Goal: Download file/media

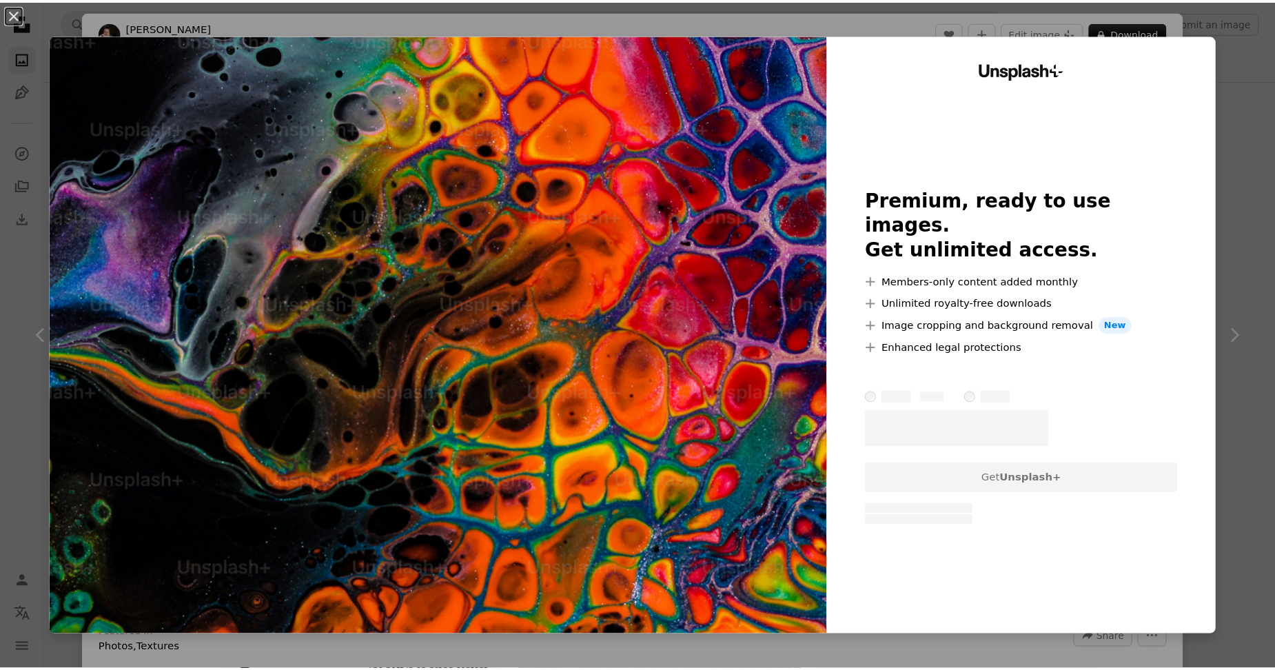
scroll to position [2206, 0]
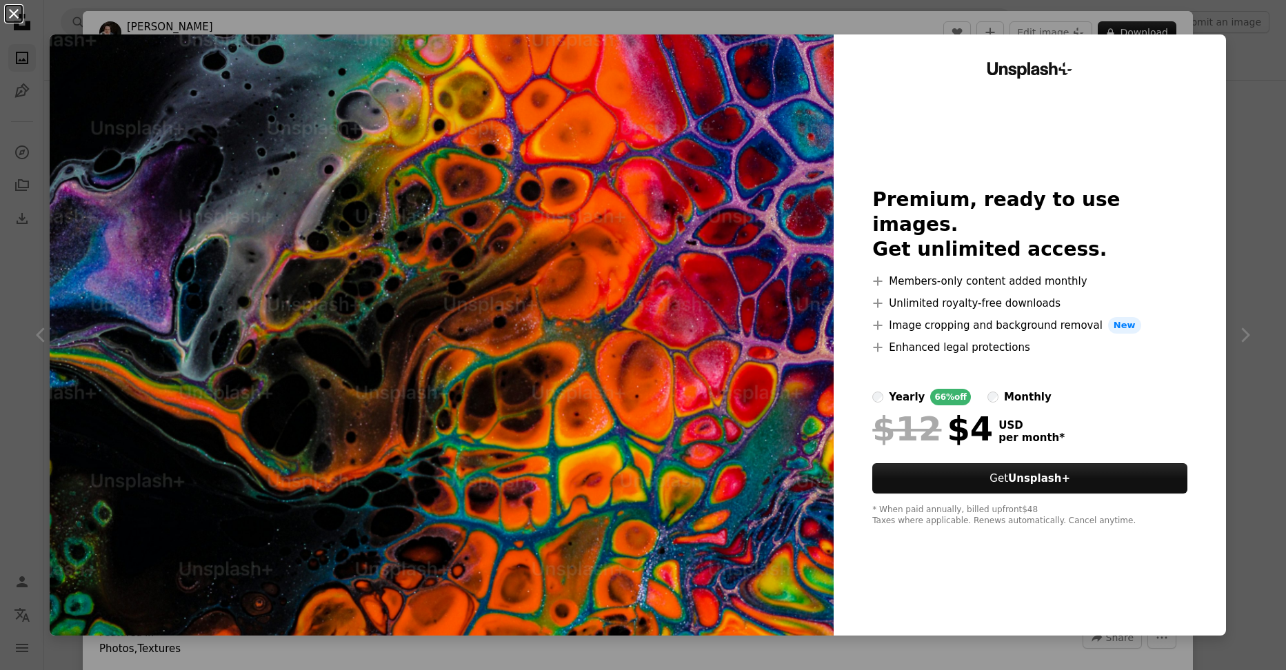
click at [16, 16] on button "An X shape" at bounding box center [14, 14] width 17 height 17
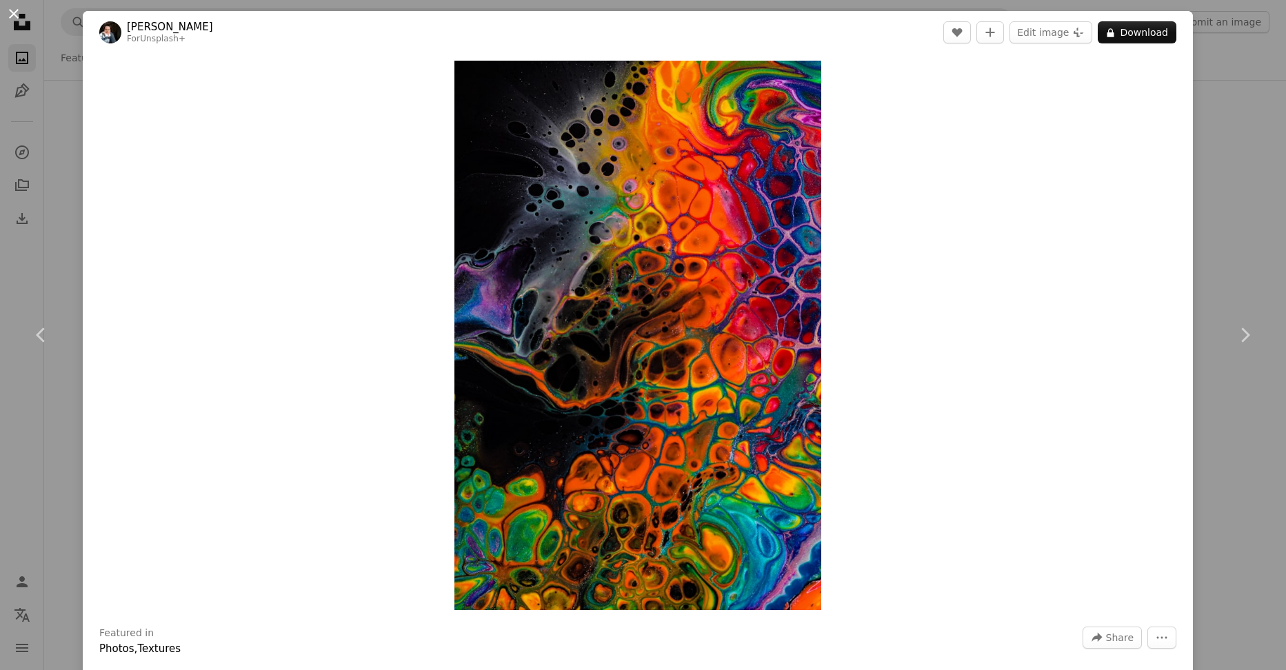
click at [14, 17] on button "An X shape" at bounding box center [14, 14] width 17 height 17
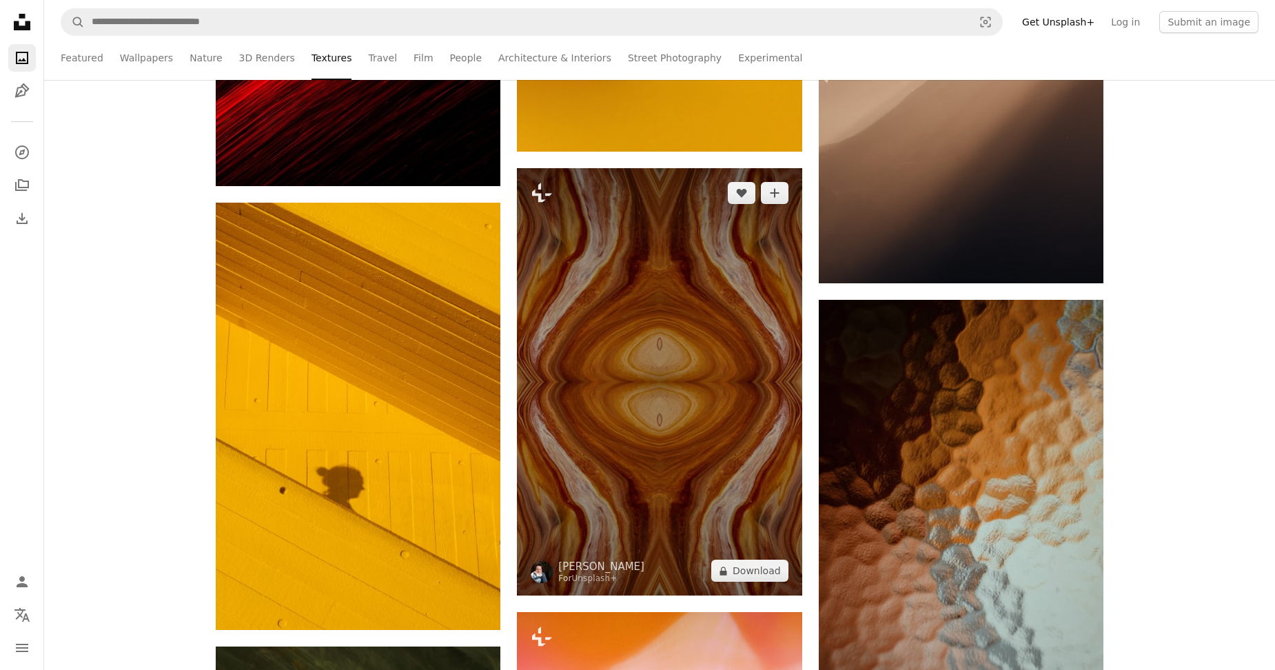
scroll to position [3102, 0]
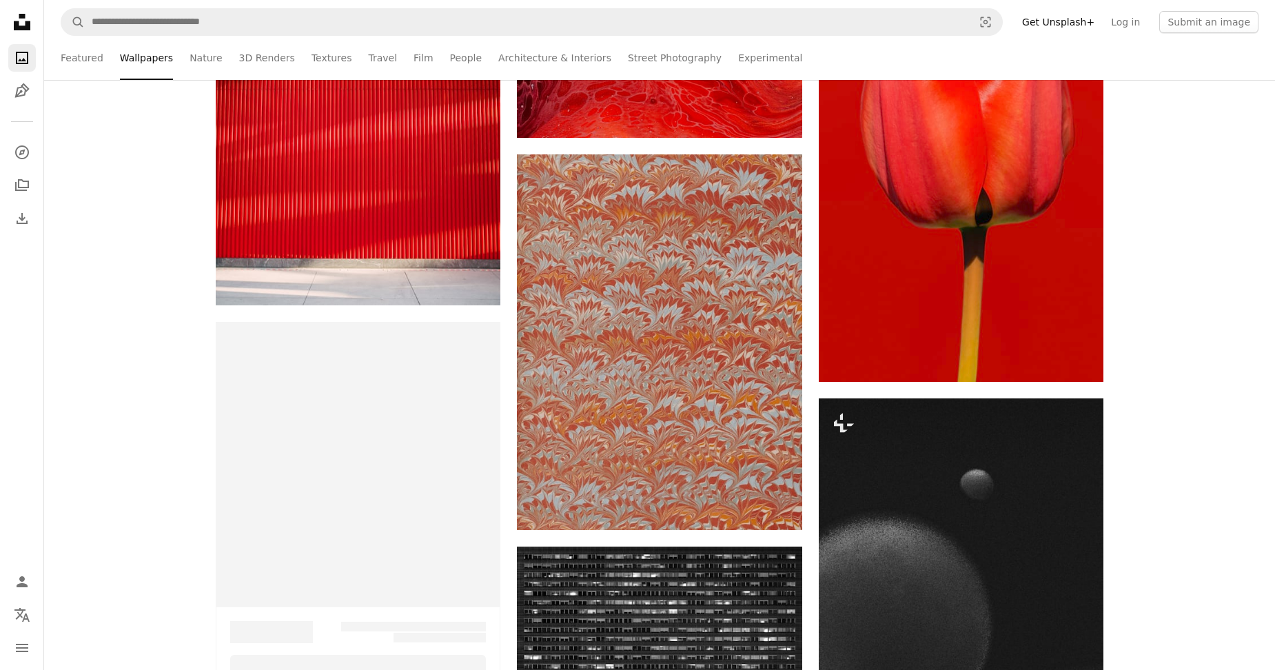
scroll to position [12408, 0]
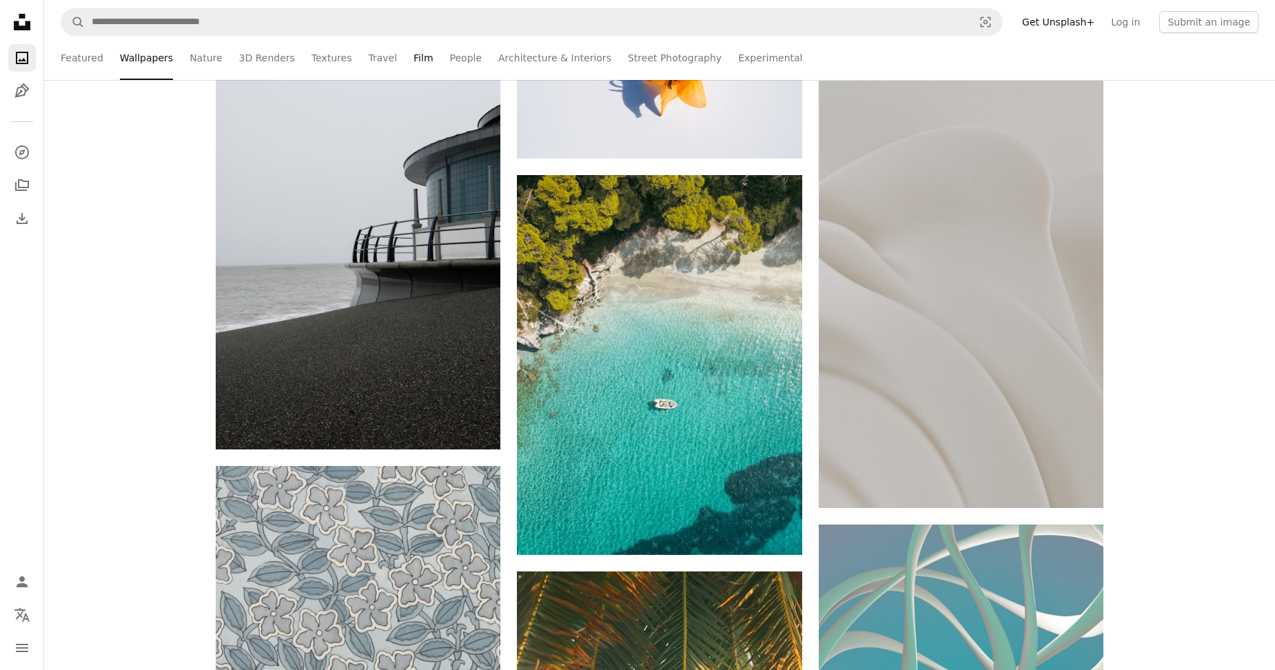
click at [414, 59] on link "Film" at bounding box center [423, 58] width 19 height 44
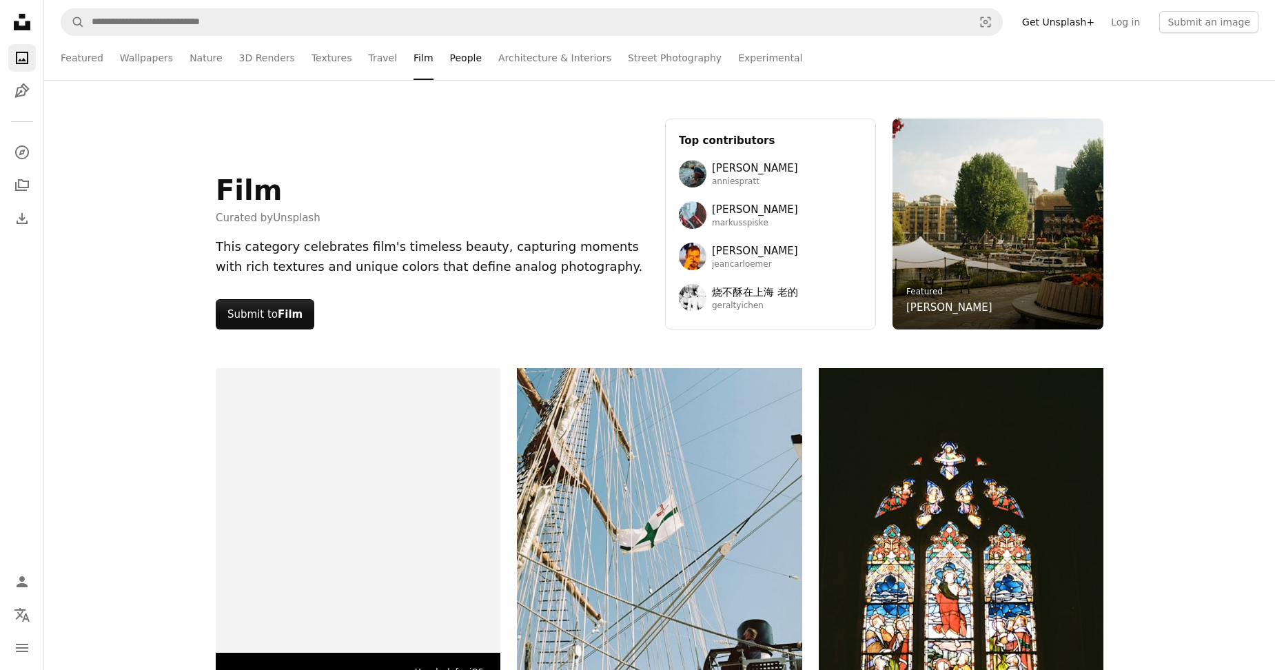
click at [450, 48] on link "People" at bounding box center [466, 58] width 32 height 44
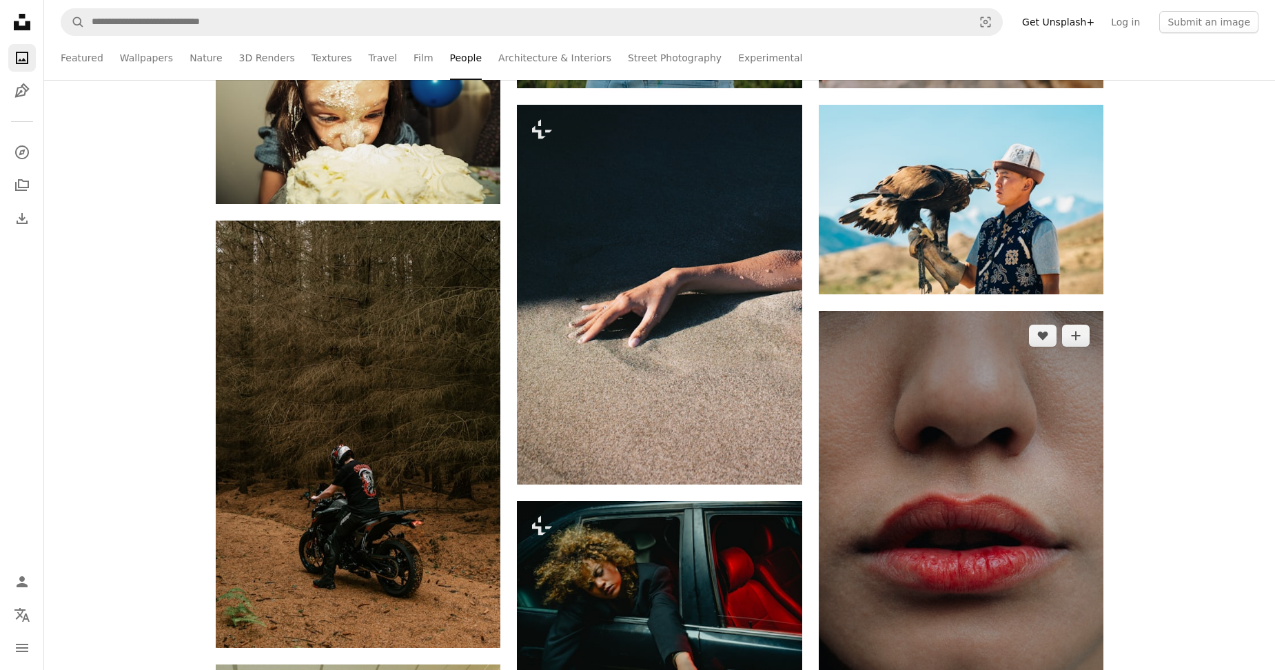
scroll to position [896, 0]
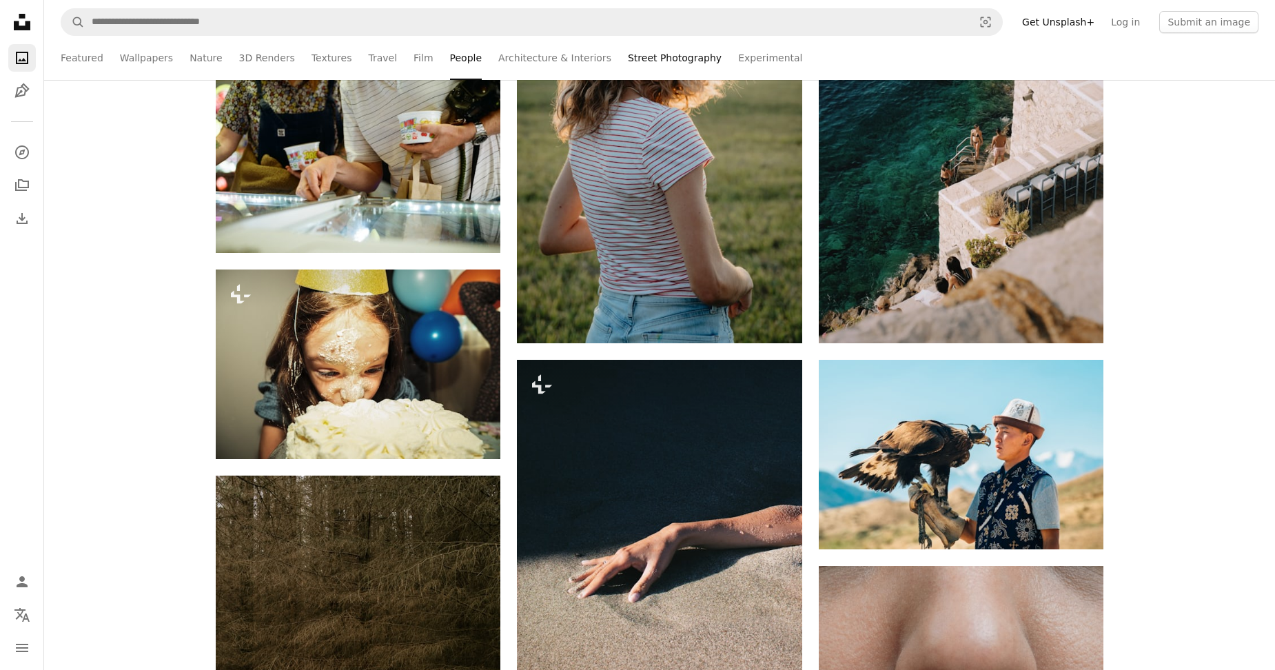
click at [643, 52] on link "Street Photography" at bounding box center [675, 58] width 94 height 44
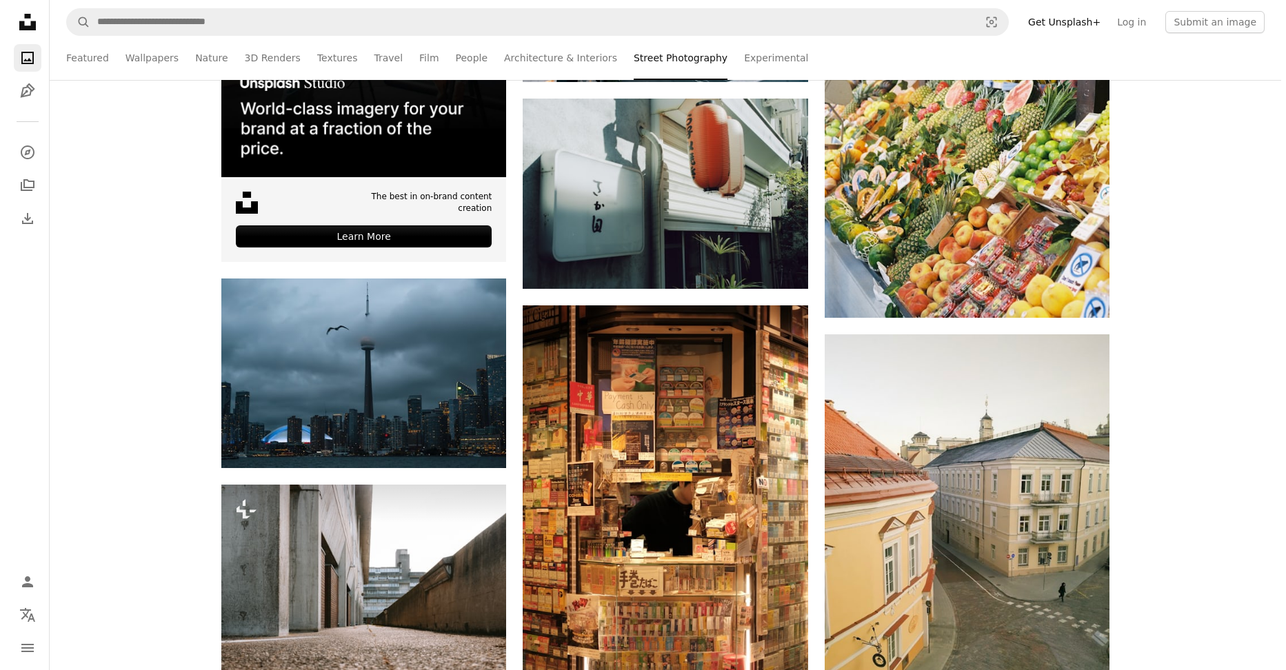
scroll to position [483, 0]
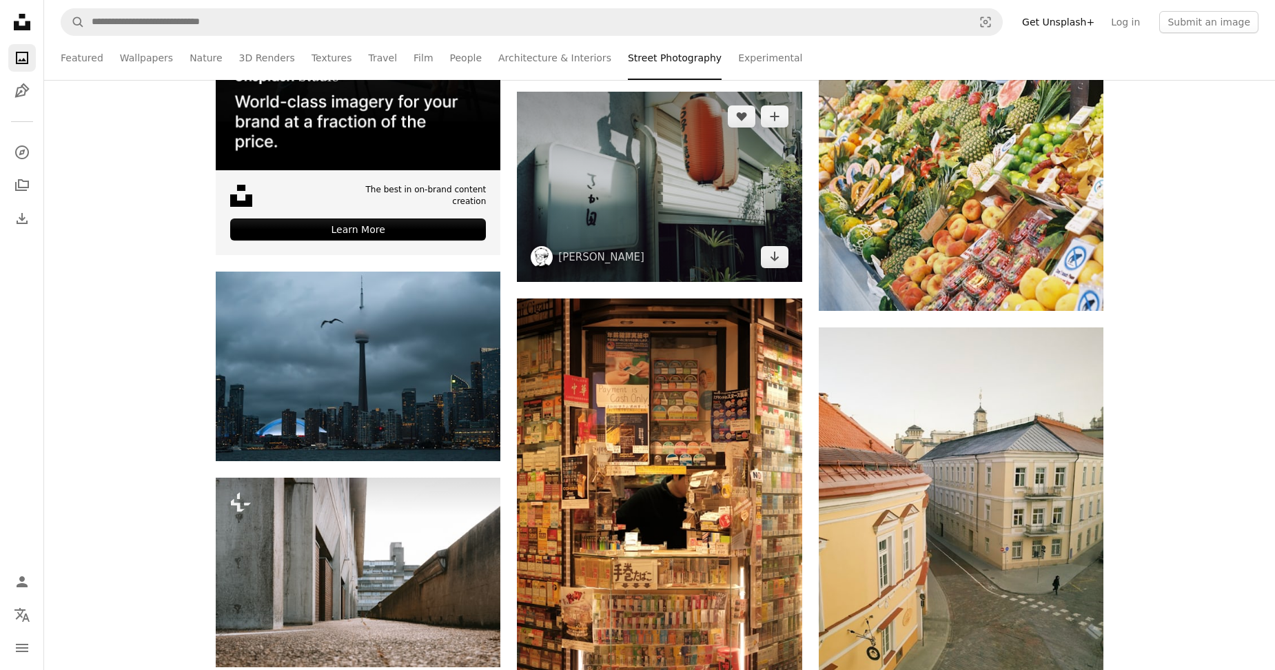
click at [629, 183] on img at bounding box center [659, 187] width 285 height 190
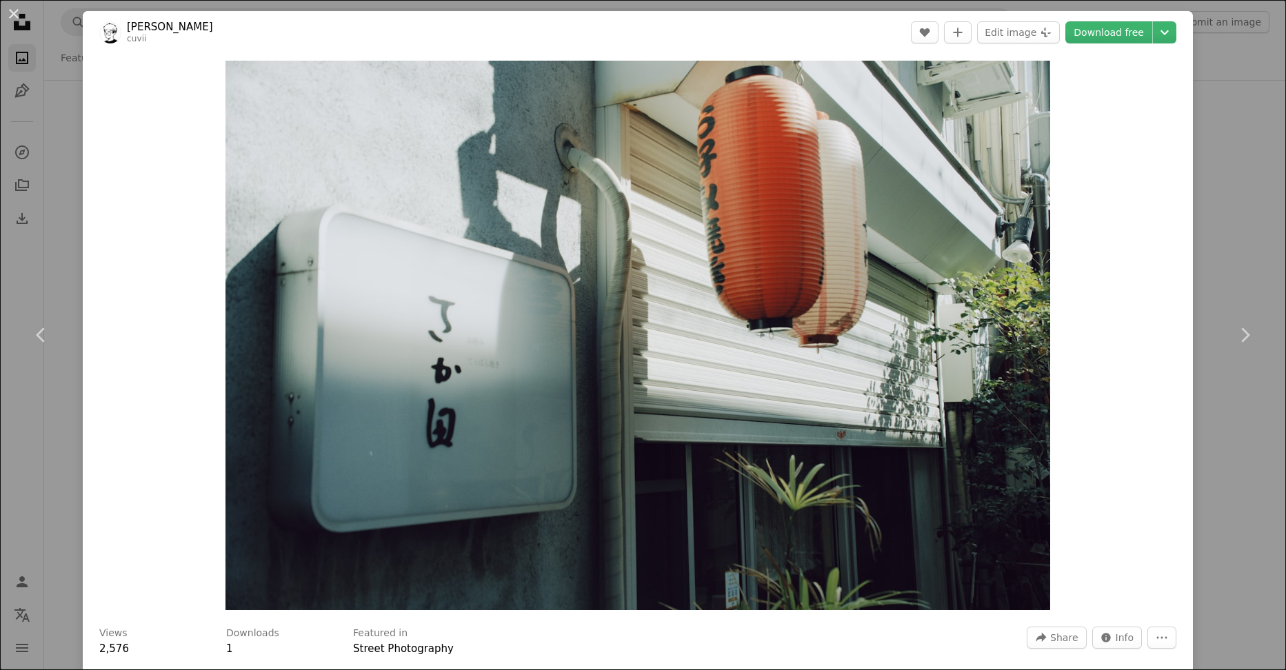
click at [153, 32] on link "[PERSON_NAME]" at bounding box center [170, 27] width 86 height 14
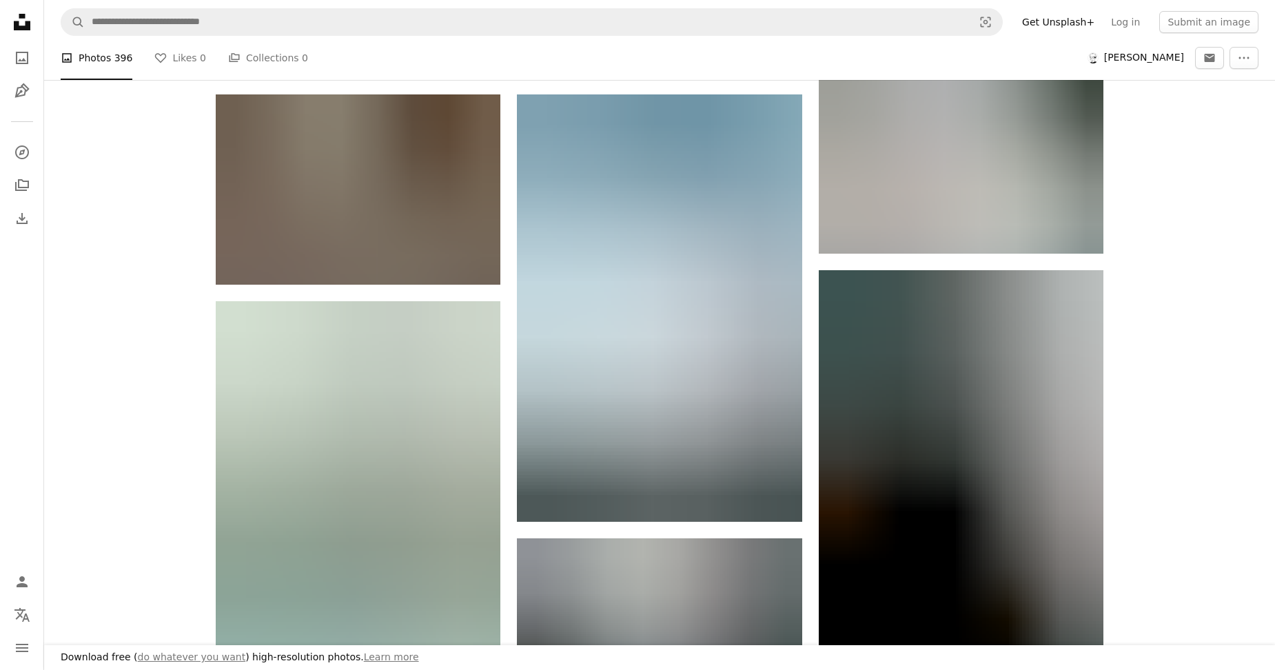
scroll to position [1723, 0]
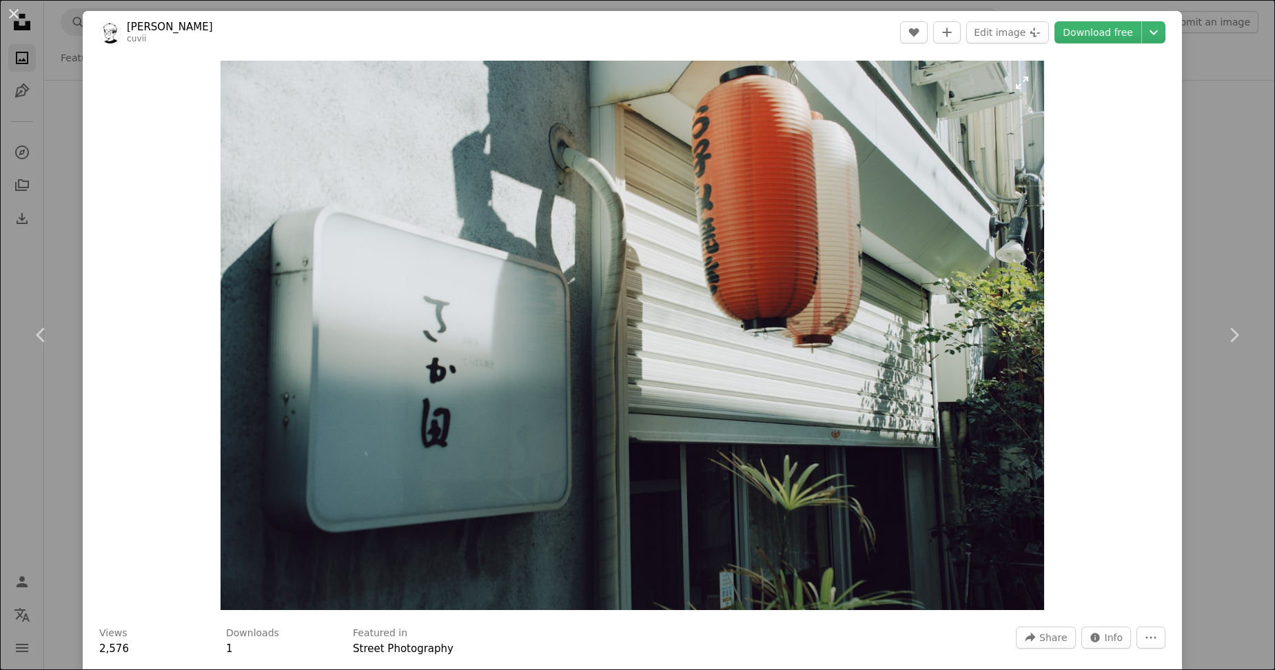
scroll to position [483, 0]
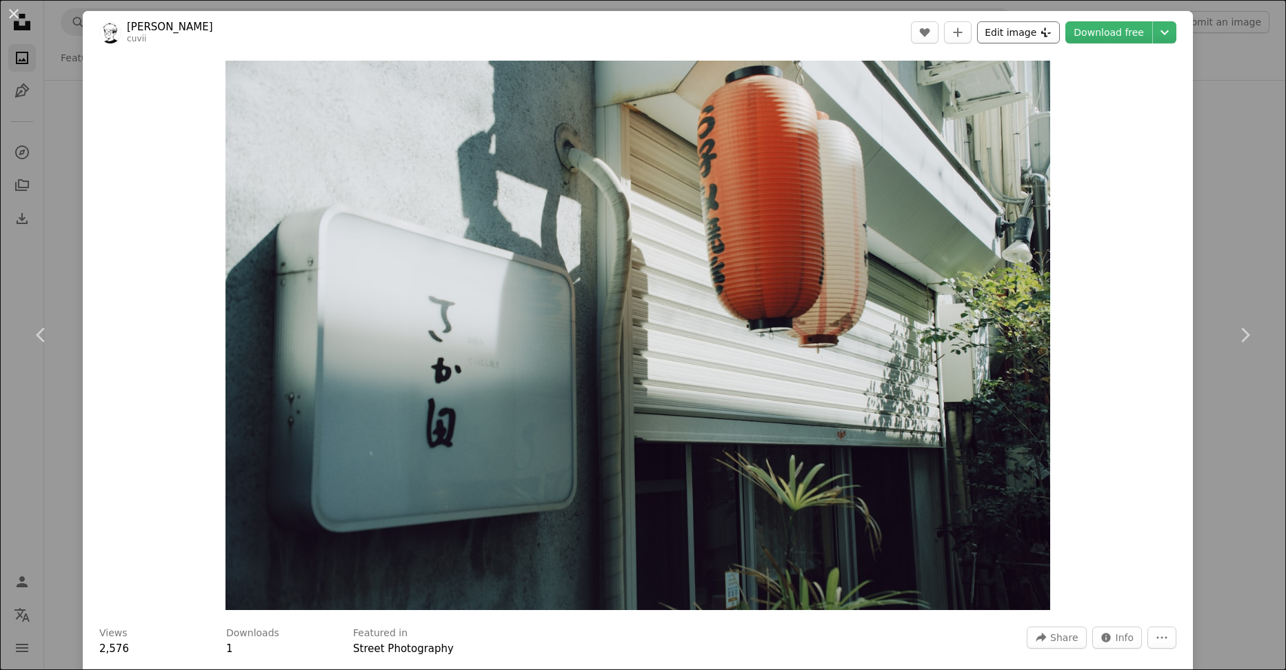
click at [1006, 28] on button "Edit image Plus sign for Unsplash+" at bounding box center [1018, 32] width 83 height 22
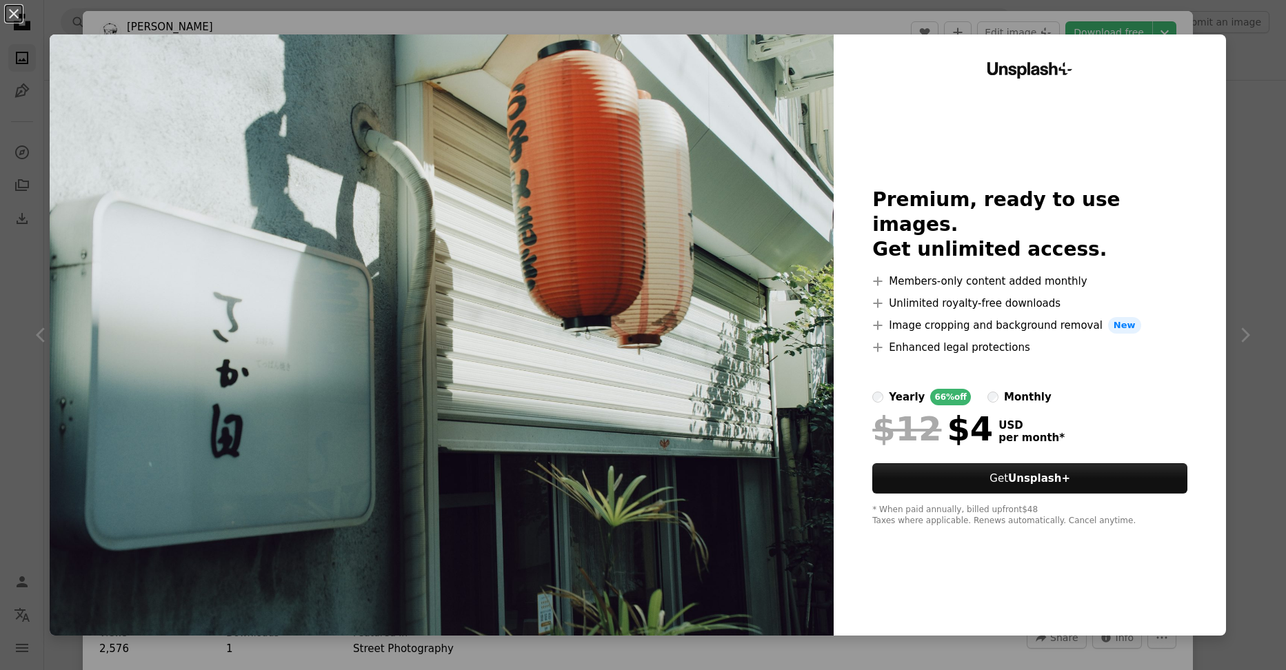
click at [1234, 82] on div "An X shape Unsplash+ Premium, ready to use images. Get unlimited access. A plus…" at bounding box center [643, 335] width 1286 height 670
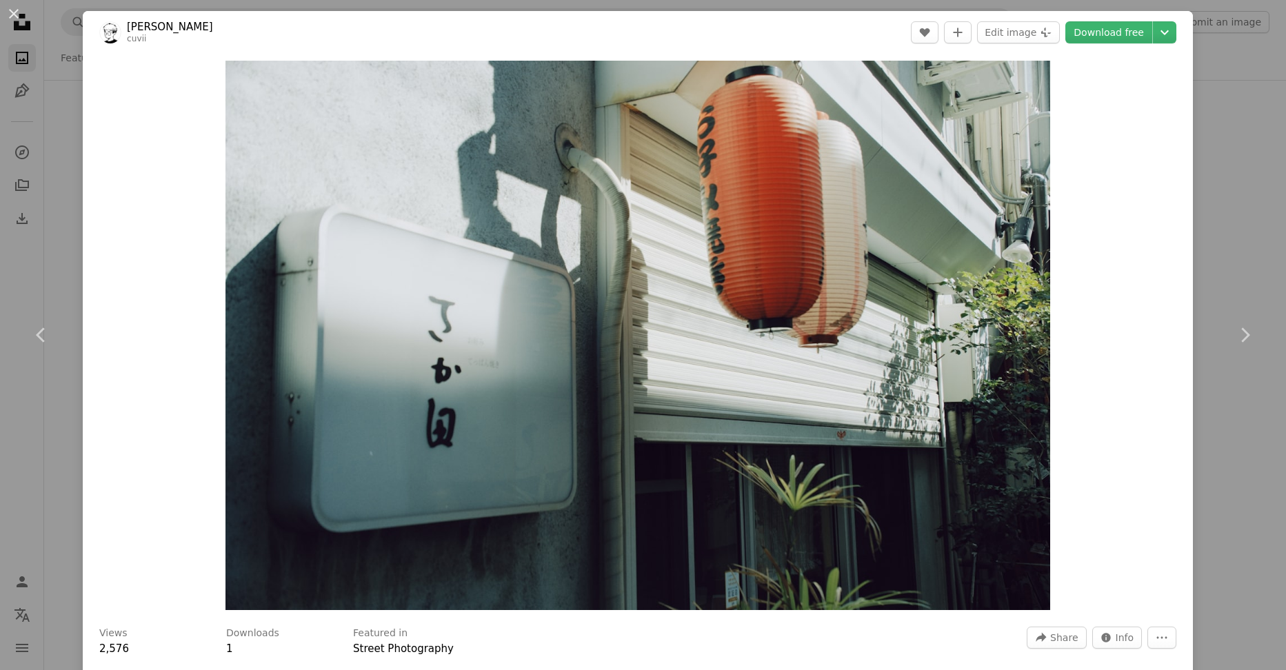
click at [51, 235] on div "An X shape Chevron left Chevron right Will Xiang cuvii A heart A plus sign Edit…" at bounding box center [643, 335] width 1286 height 670
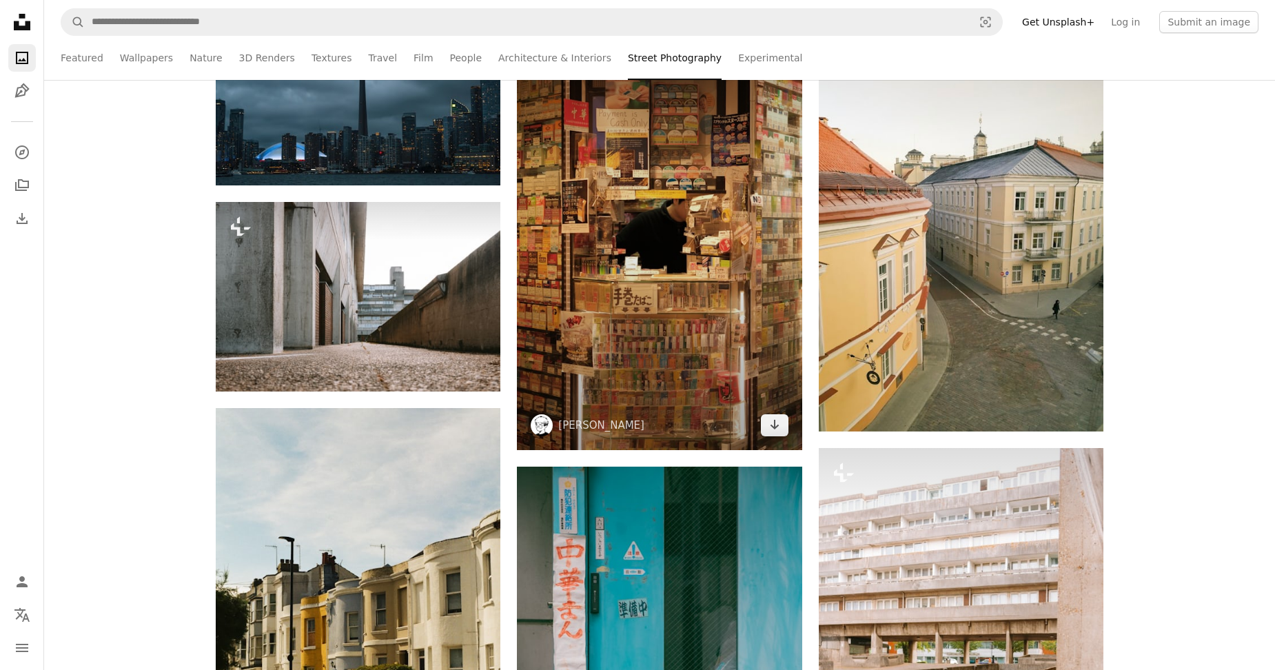
scroll to position [689, 0]
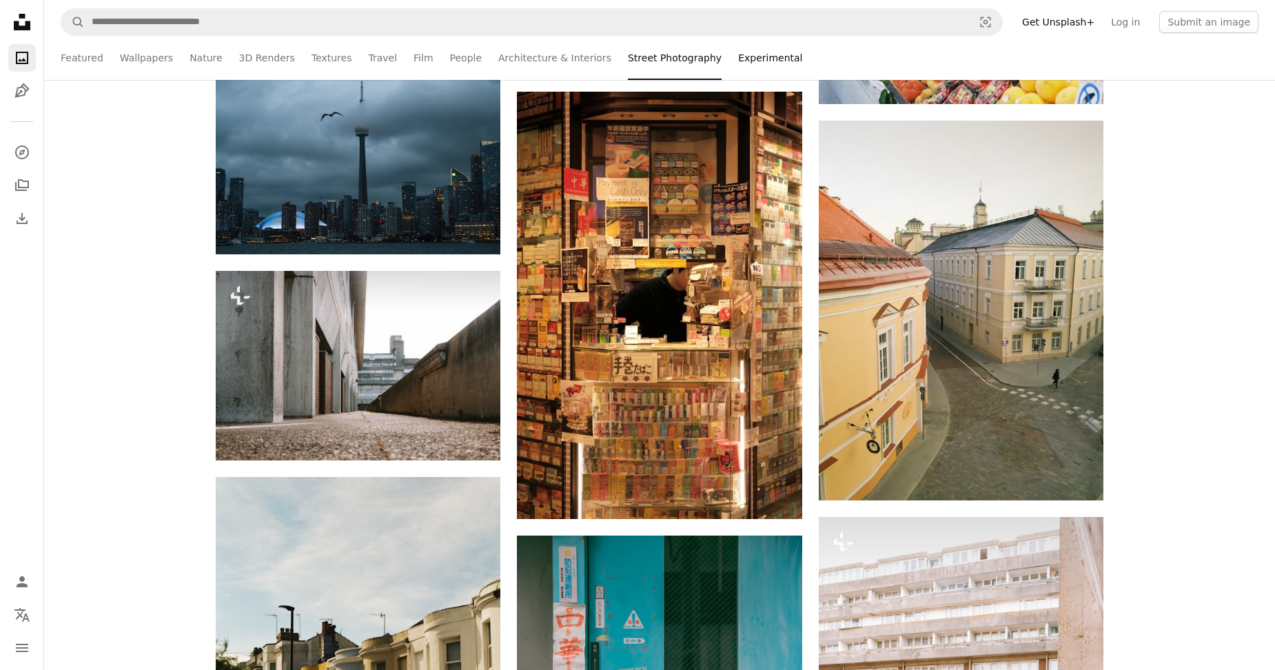
click at [738, 59] on link "Experimental" at bounding box center [770, 58] width 64 height 44
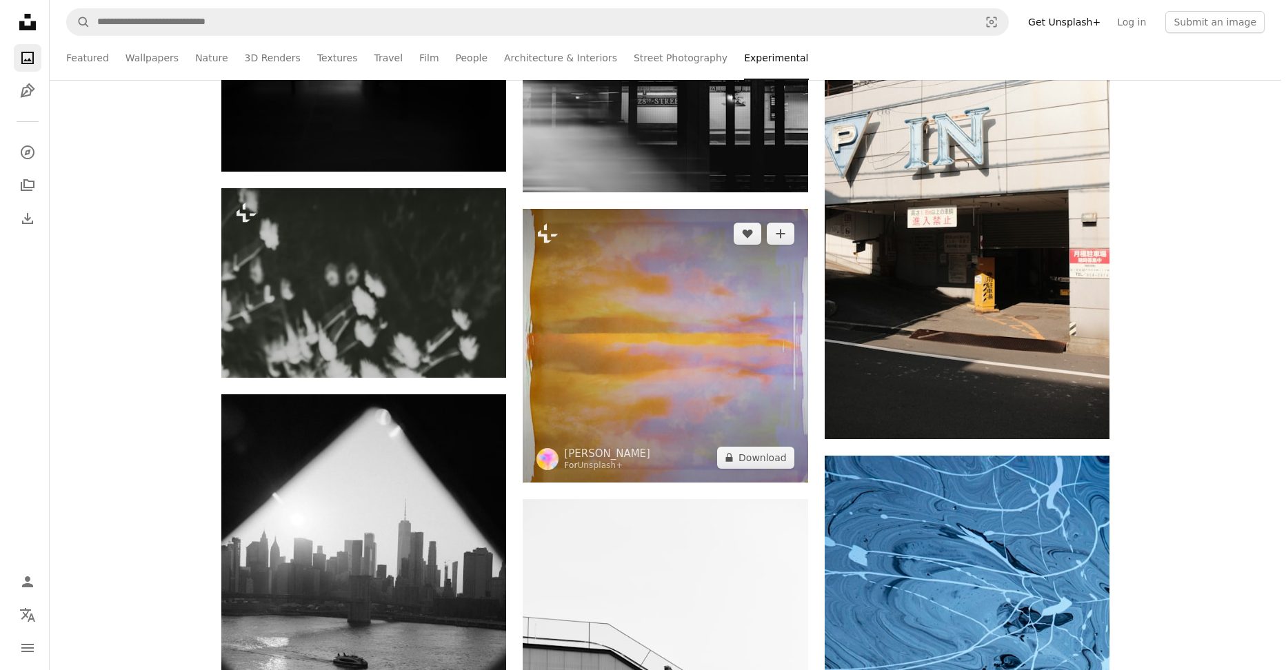
scroll to position [2068, 0]
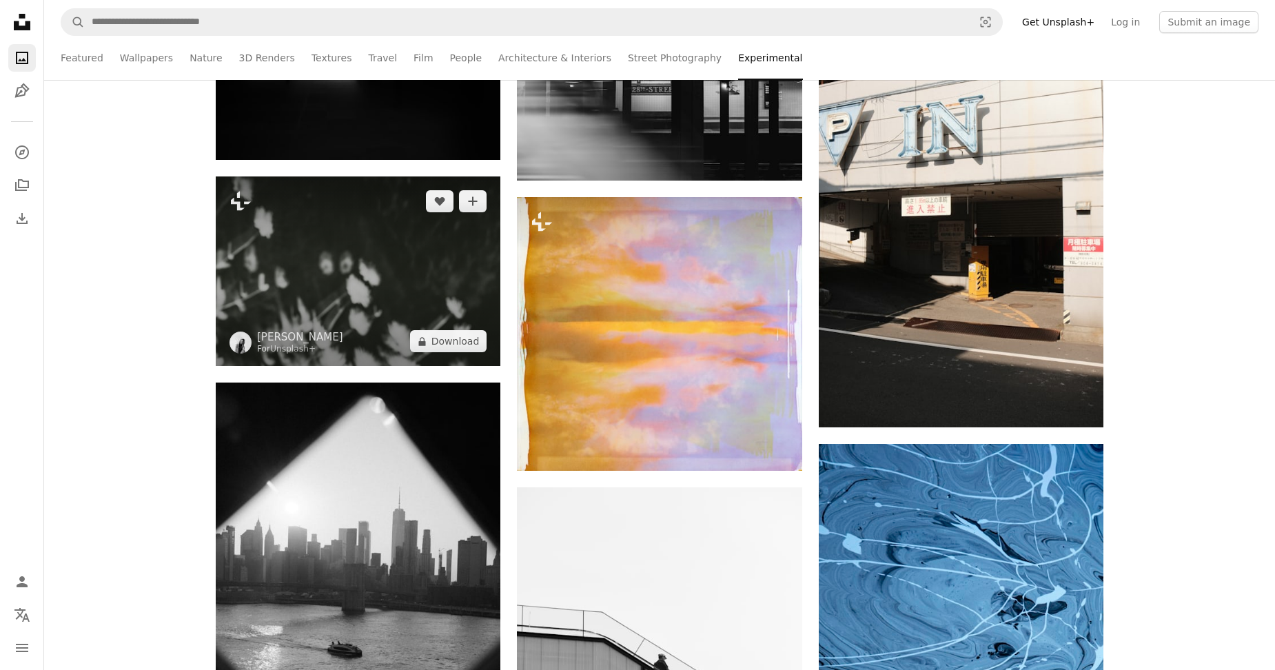
click at [422, 287] on img at bounding box center [358, 271] width 285 height 190
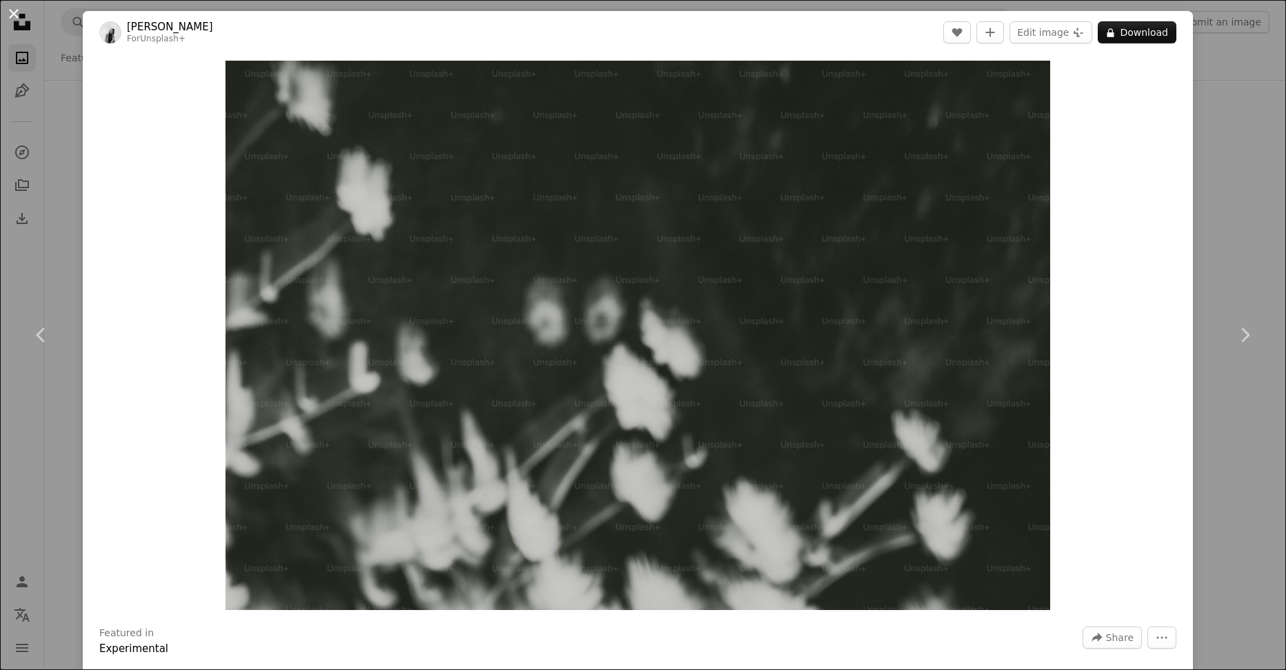
click at [14, 10] on button "An X shape" at bounding box center [14, 14] width 17 height 17
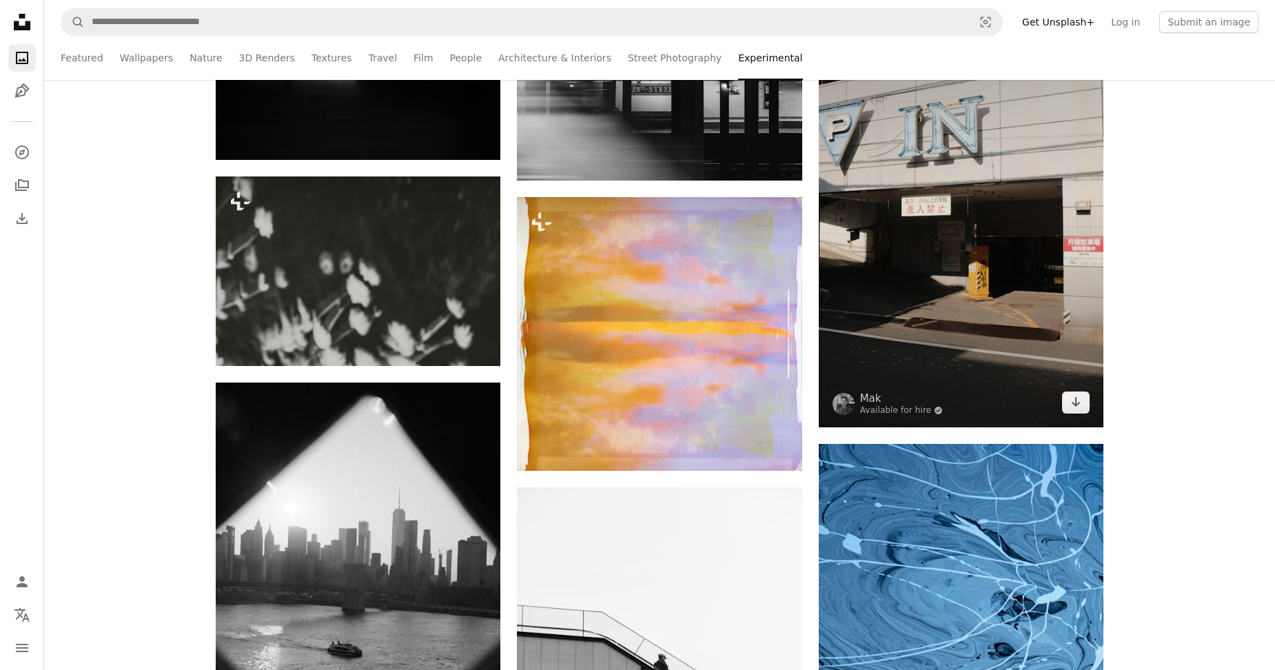
click at [980, 316] on img at bounding box center [961, 213] width 285 height 427
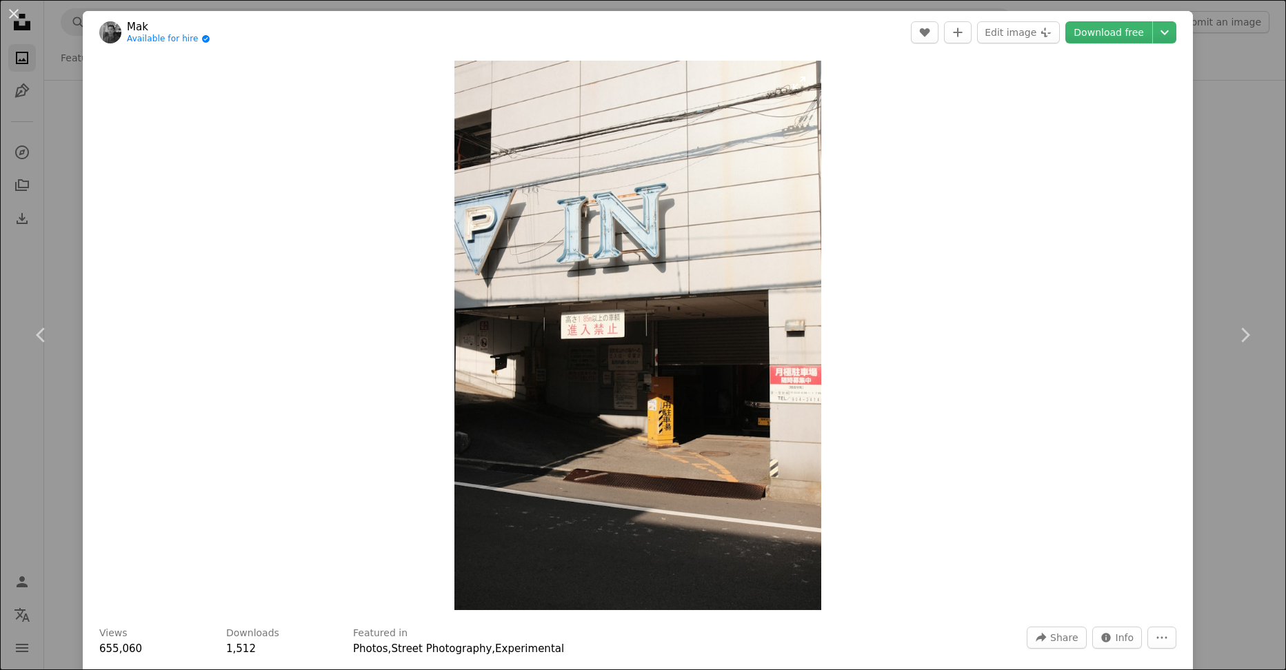
click at [687, 421] on img "Zoom in on this image" at bounding box center [637, 335] width 366 height 549
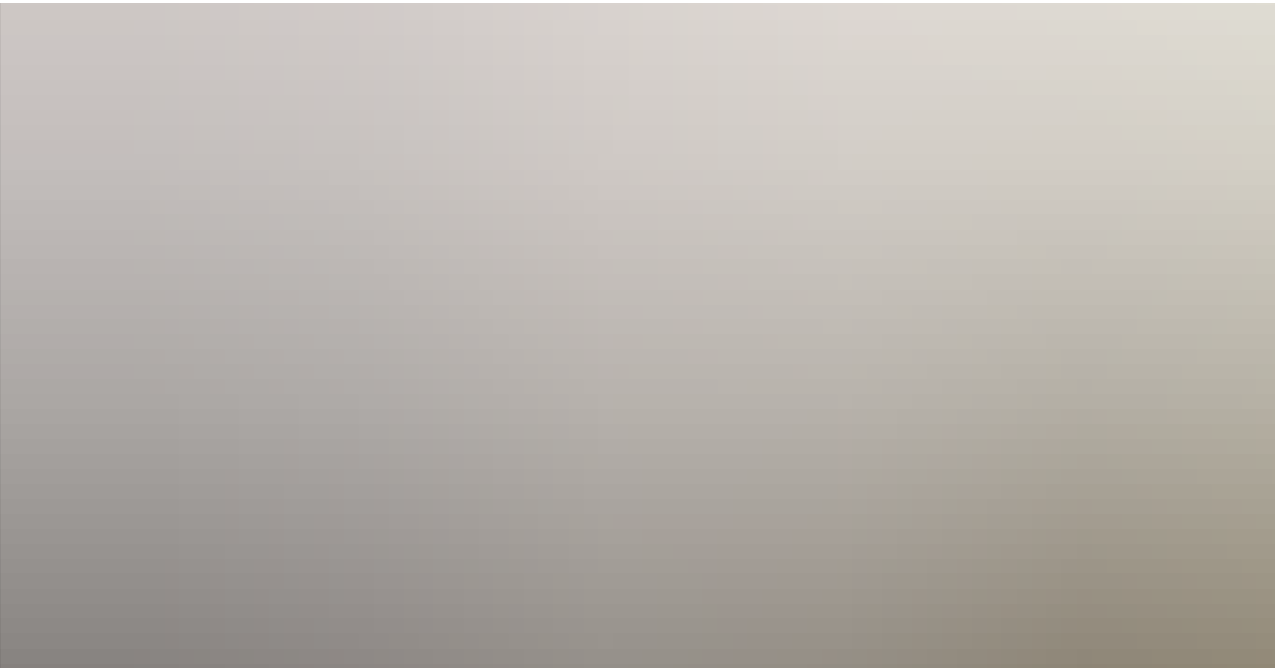
scroll to position [409, 0]
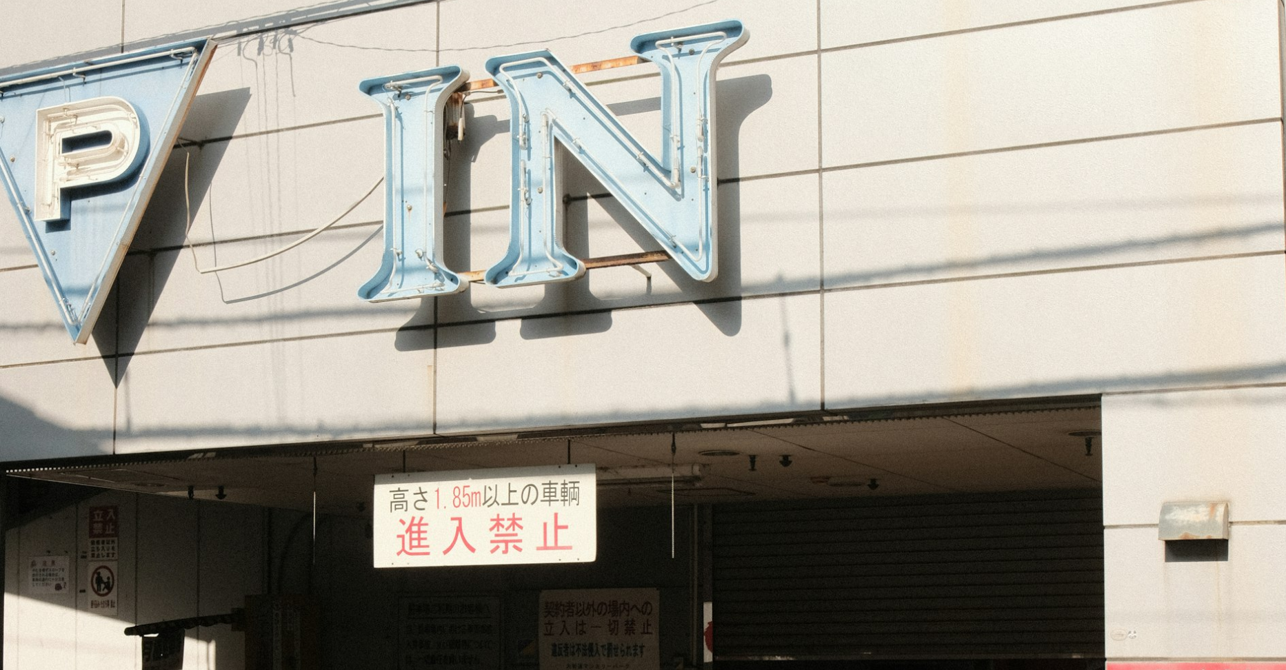
click at [687, 421] on img "Zoom out on this image" at bounding box center [642, 556] width 1287 height 1931
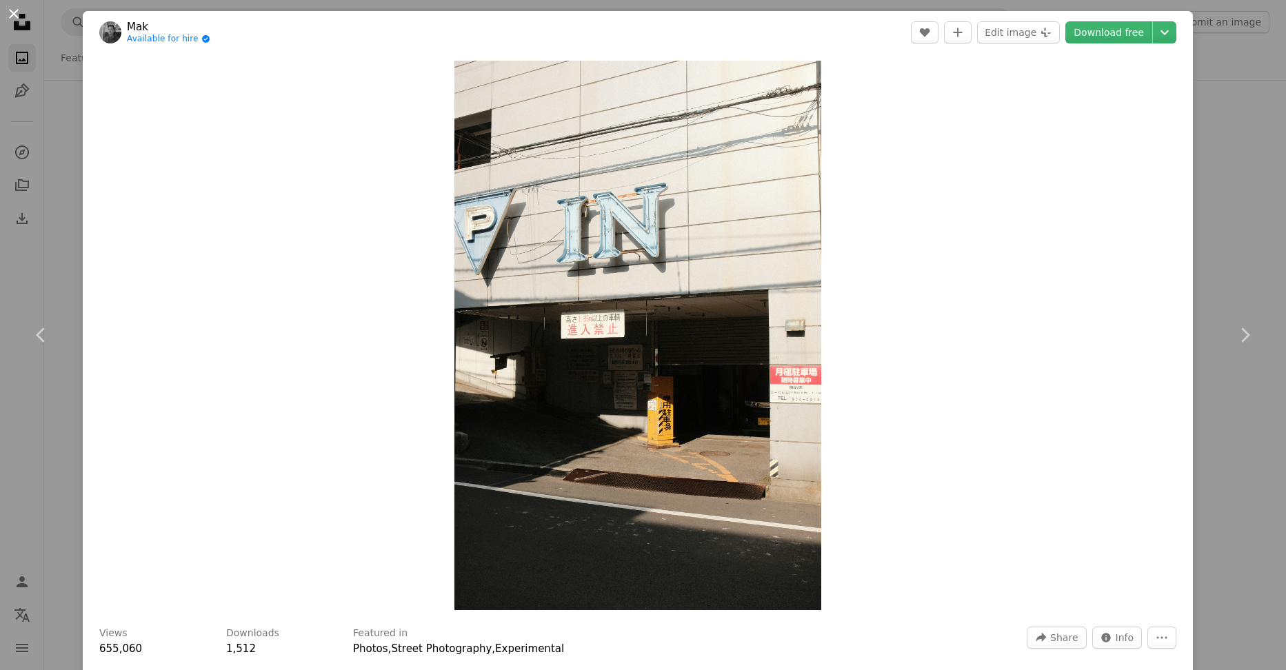
click at [8, 12] on button "An X shape" at bounding box center [14, 14] width 17 height 17
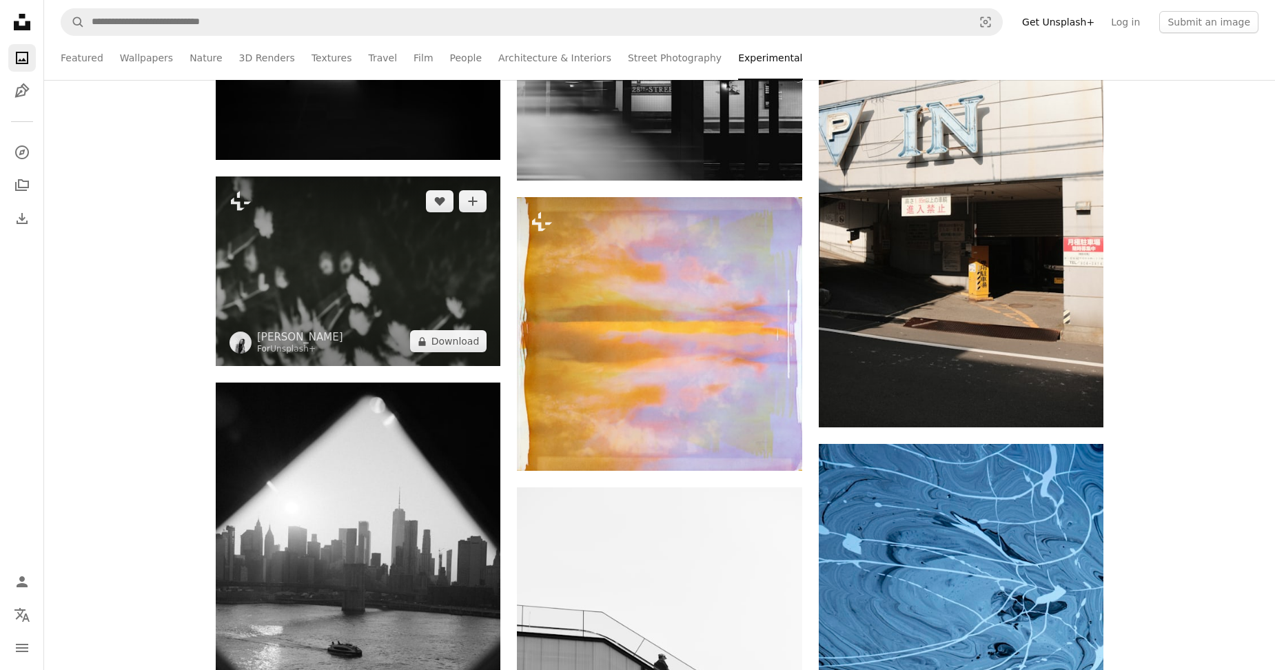
click at [406, 269] on img at bounding box center [358, 271] width 285 height 190
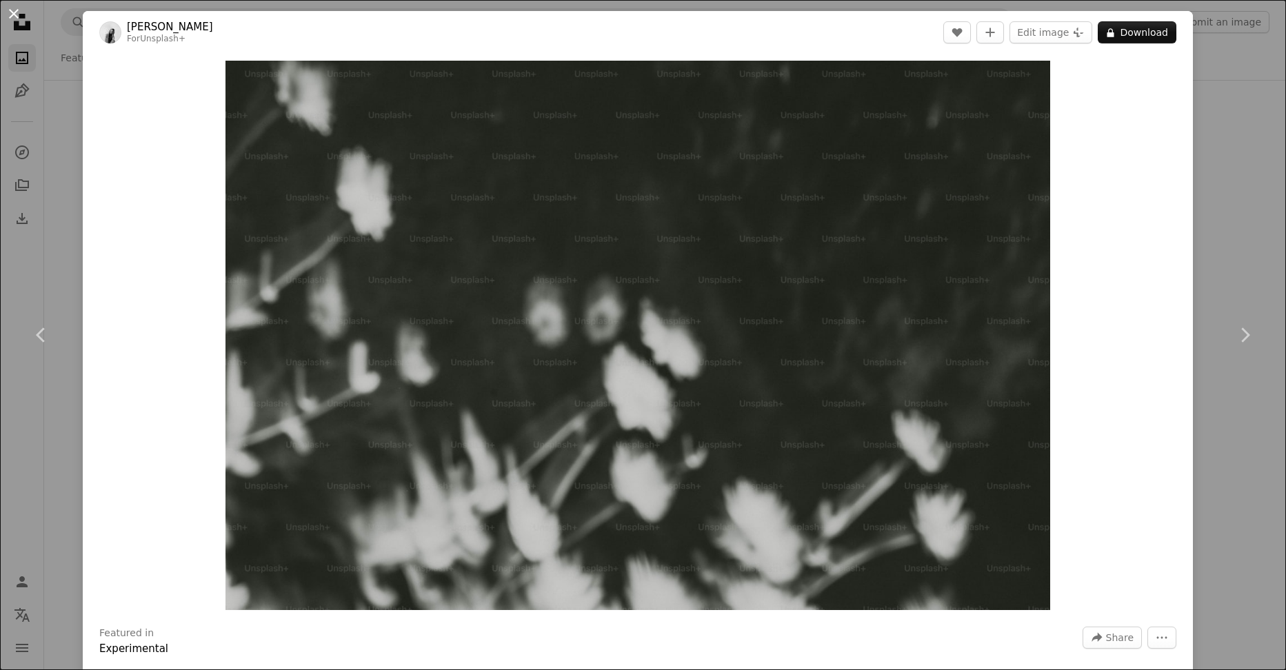
click at [13, 10] on button "An X shape" at bounding box center [14, 14] width 17 height 17
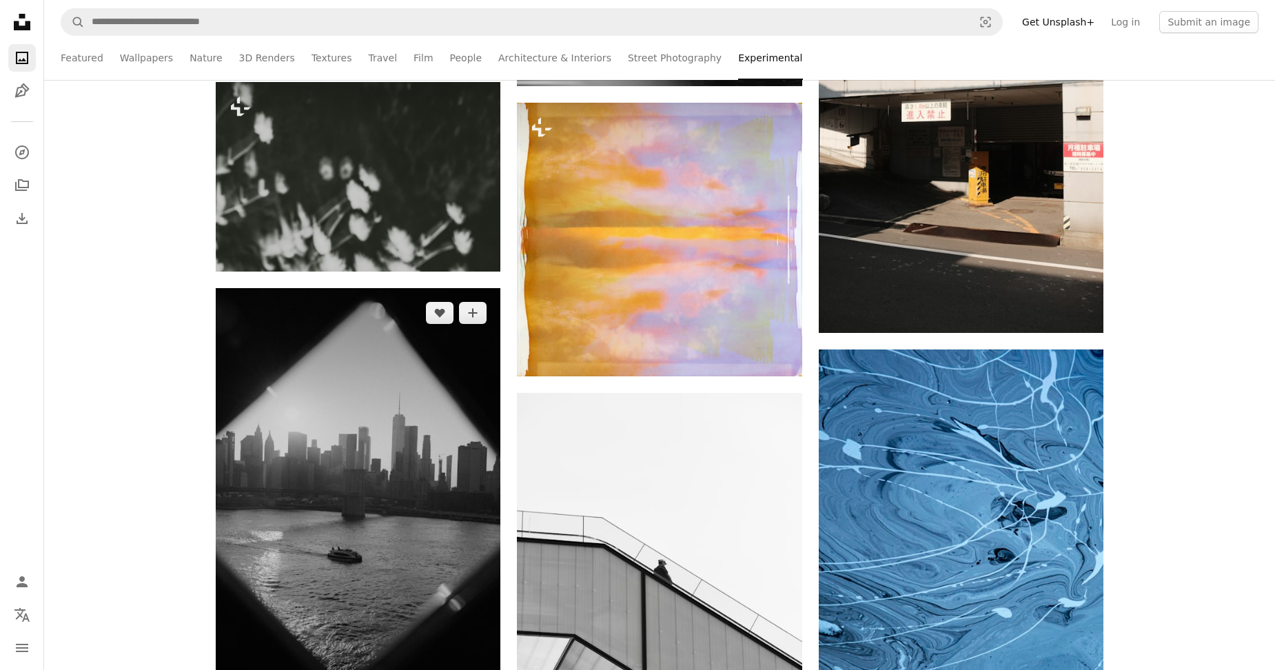
scroll to position [2137, 0]
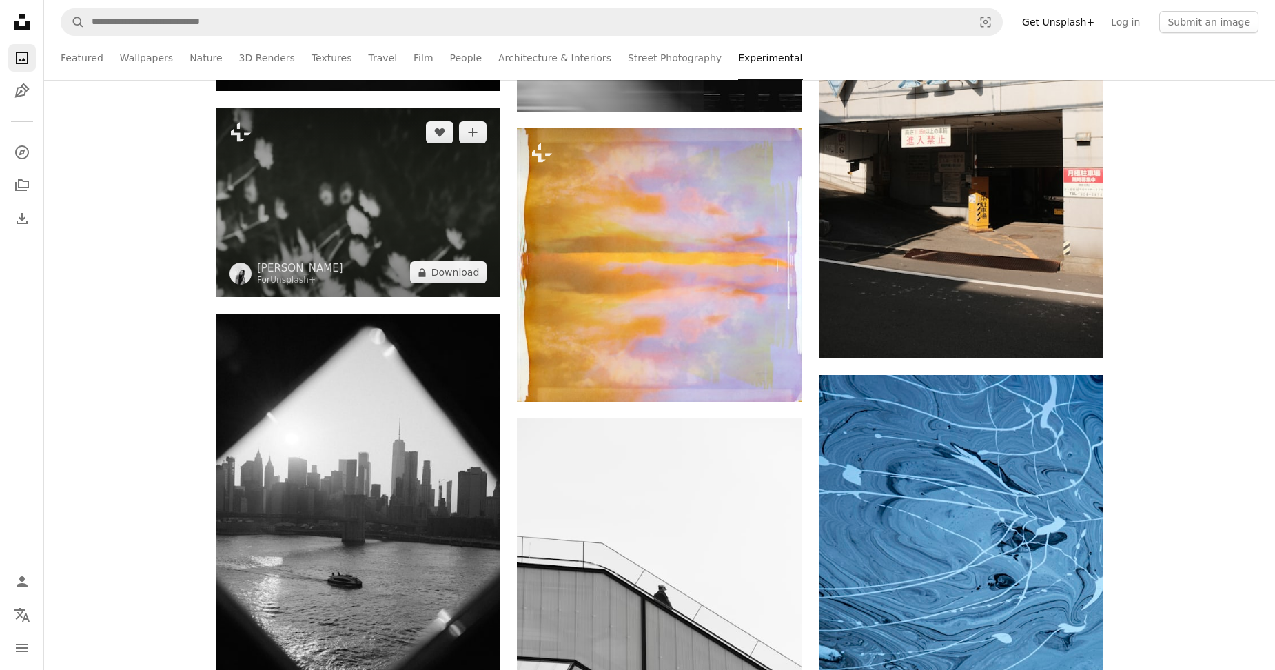
click at [345, 237] on img at bounding box center [358, 203] width 285 height 190
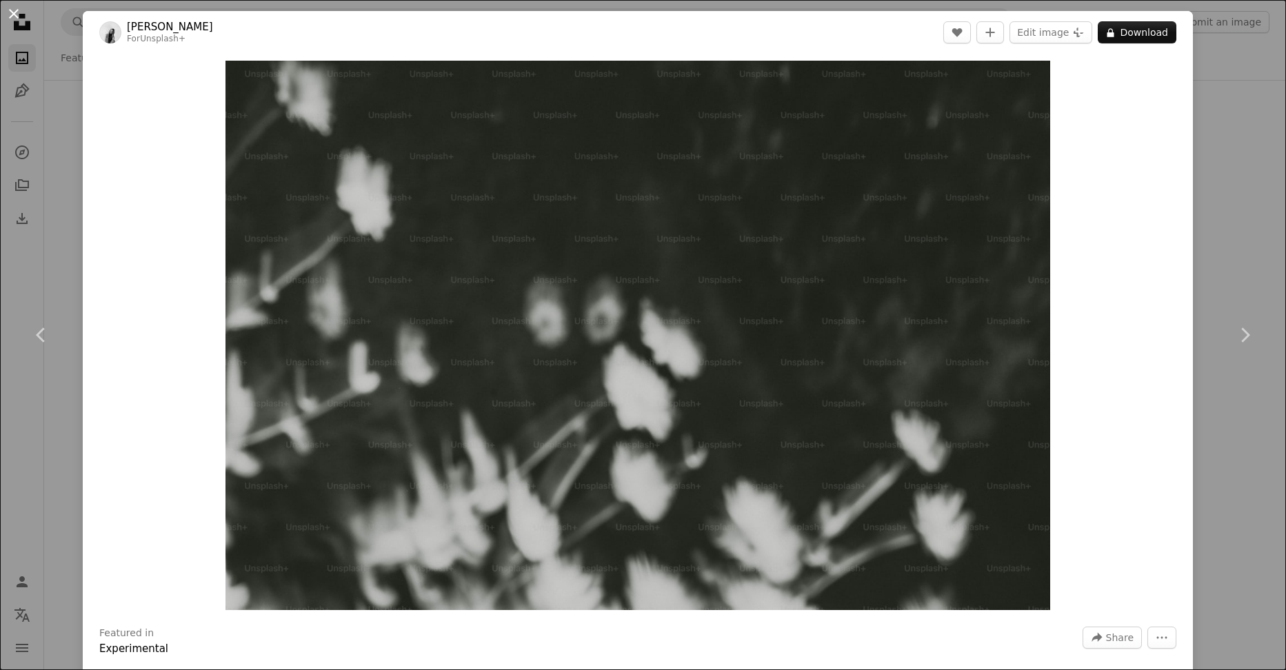
click at [12, 12] on button "An X shape" at bounding box center [14, 14] width 17 height 17
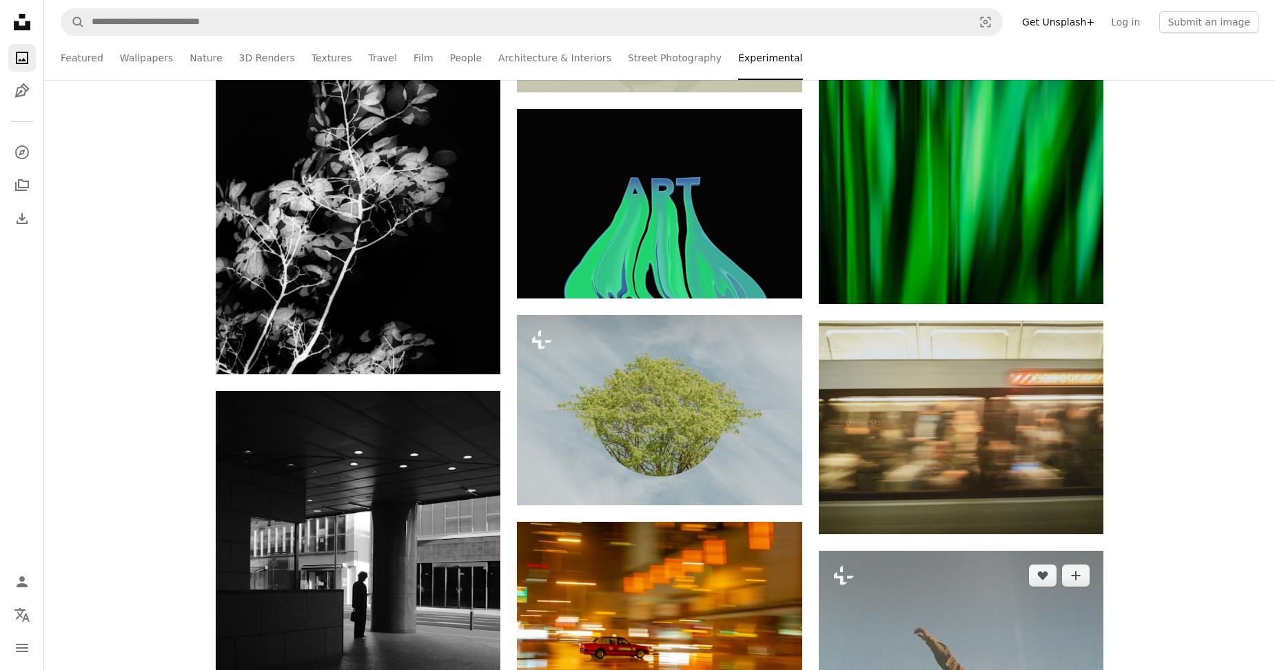
scroll to position [4205, 0]
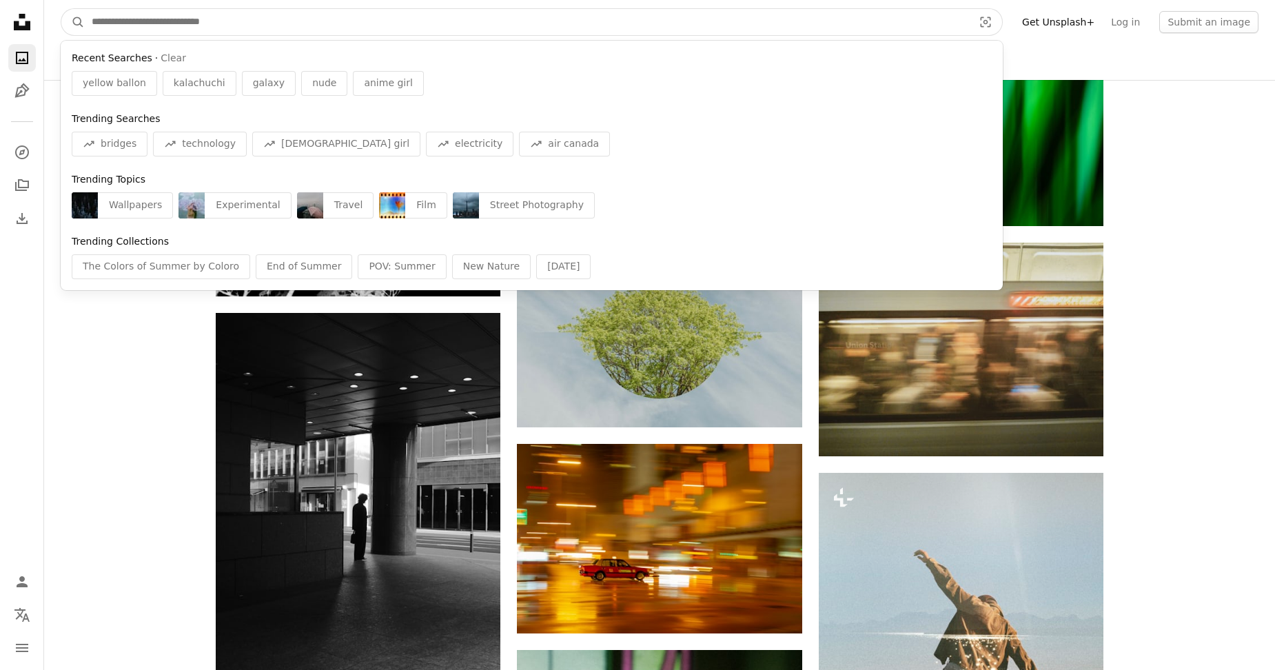
click at [396, 21] on input "Find visuals sitewide" at bounding box center [527, 22] width 884 height 26
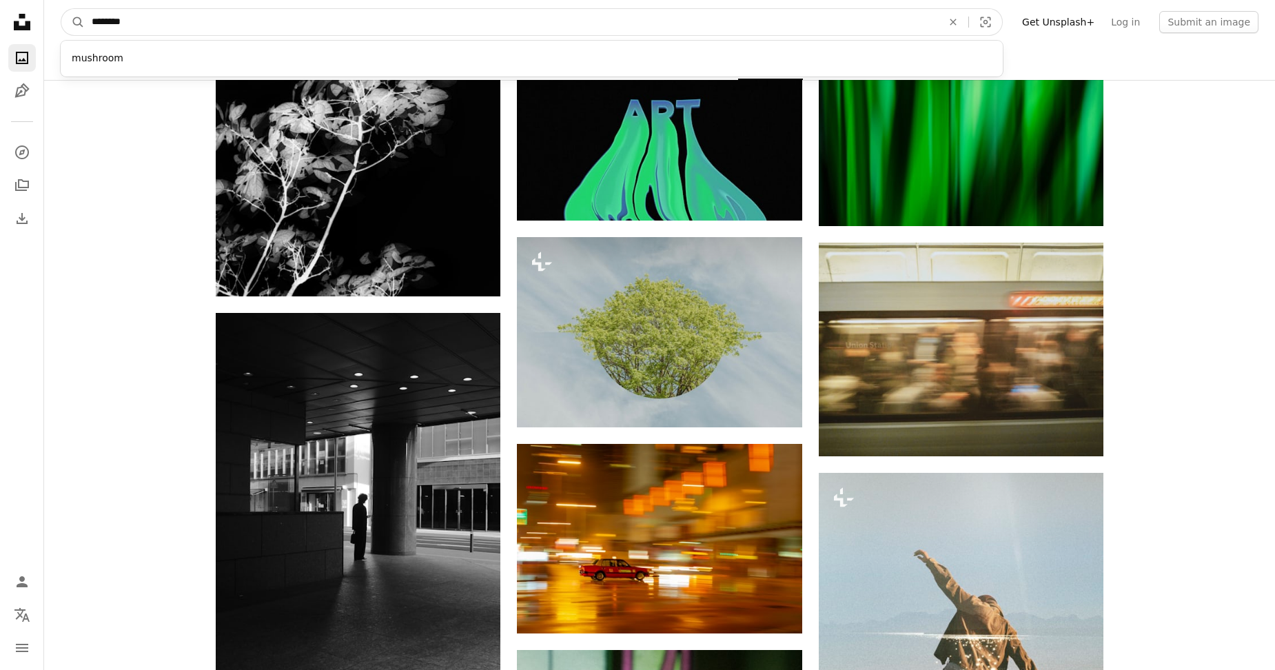
type input "********"
click at [61, 9] on button "A magnifying glass" at bounding box center [72, 22] width 23 height 26
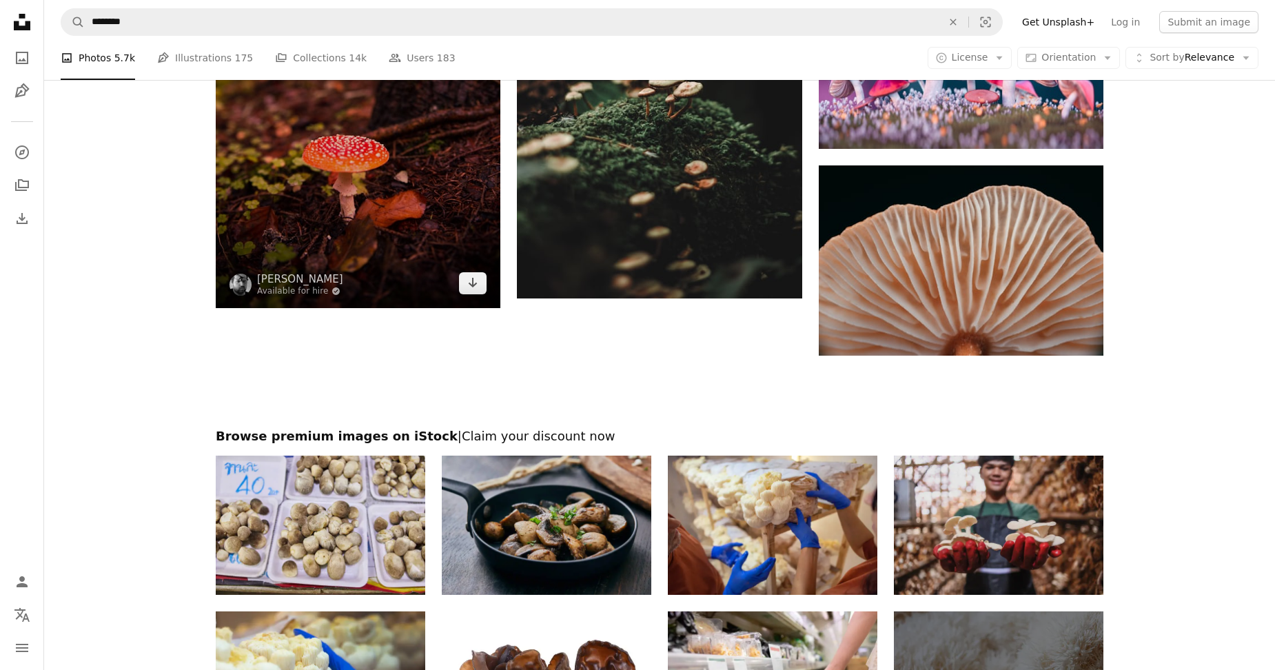
scroll to position [2541, 0]
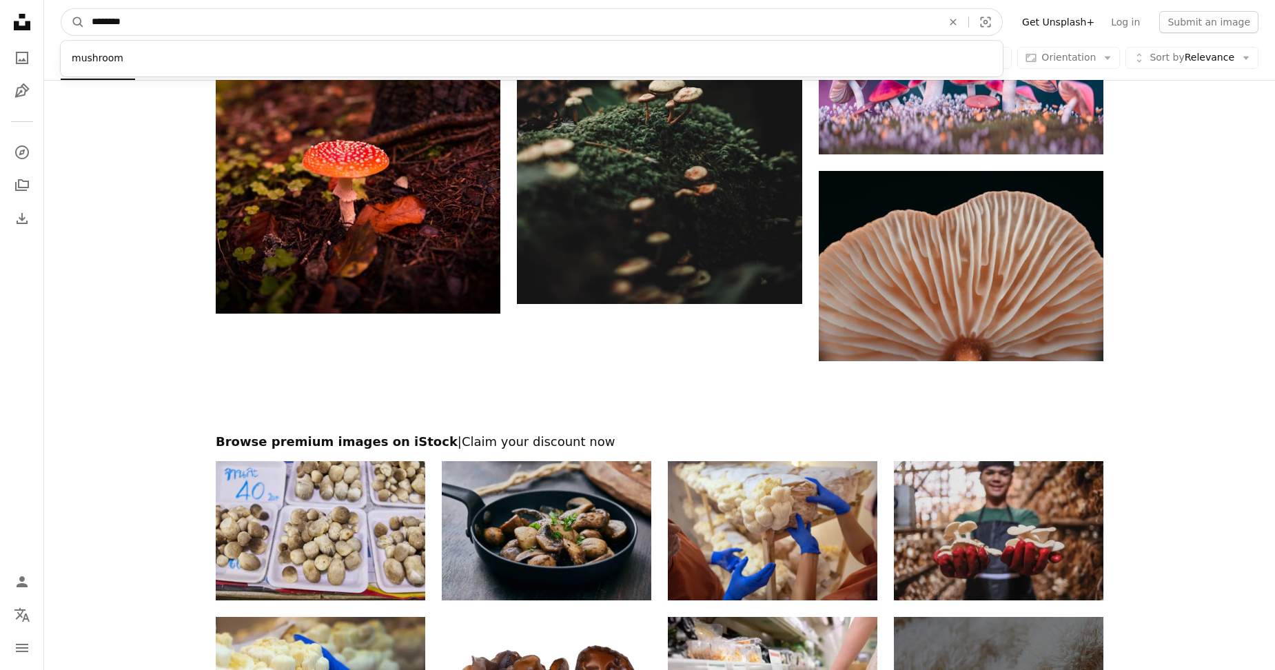
drag, startPoint x: 375, startPoint y: 26, endPoint x: 56, endPoint y: 39, distance: 319.5
click at [66, 34] on form "A magnifying glass ******** mushroom An X shape Visual search" at bounding box center [532, 22] width 942 height 28
type input "**********"
click button "A magnifying glass" at bounding box center [72, 22] width 23 height 26
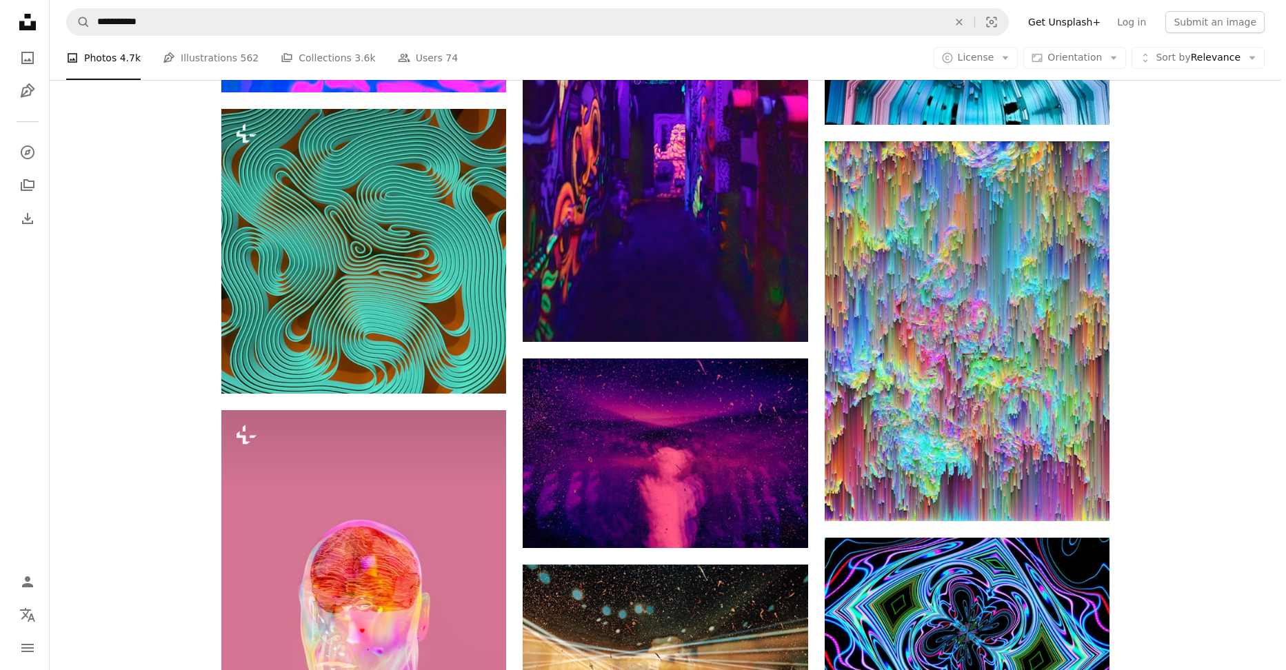
scroll to position [1241, 0]
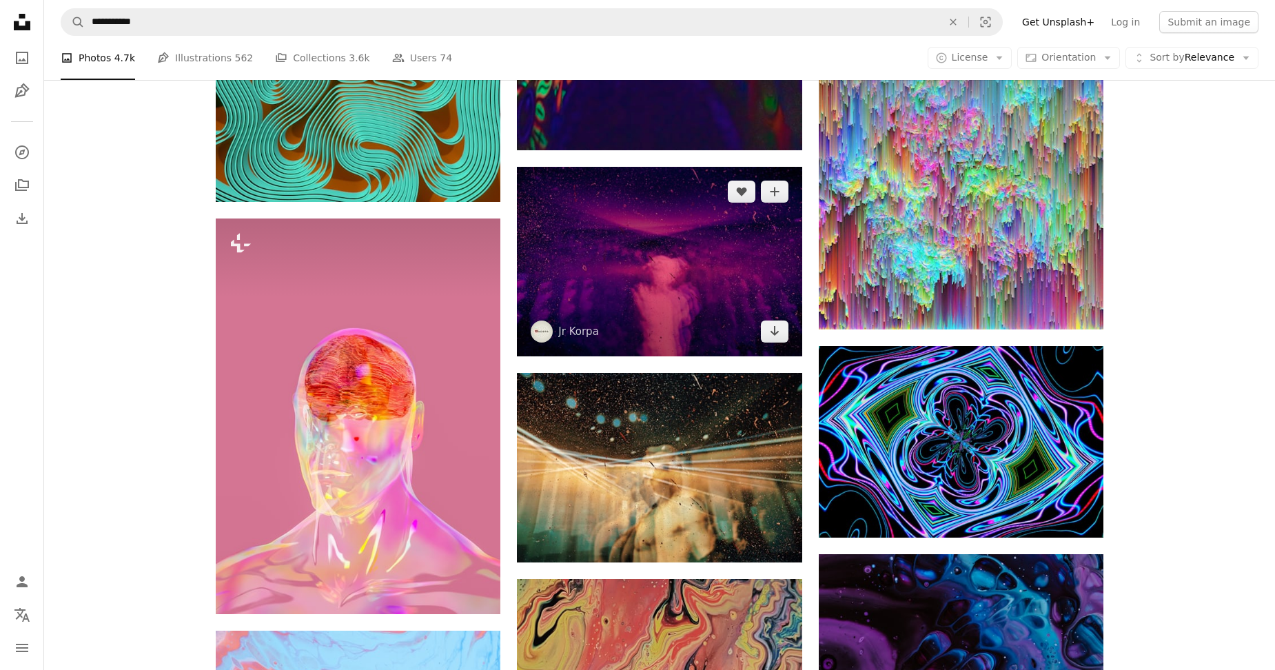
click at [631, 249] on img at bounding box center [659, 262] width 285 height 190
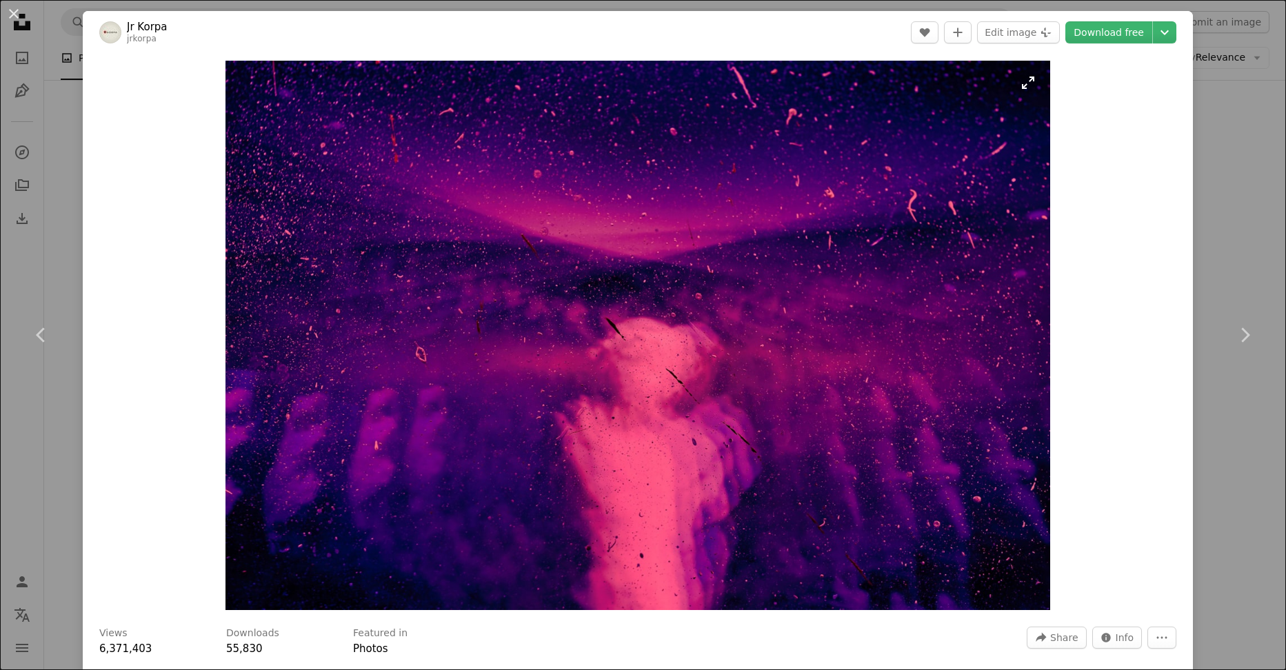
click at [1014, 85] on img "Zoom in on this image" at bounding box center [637, 335] width 824 height 549
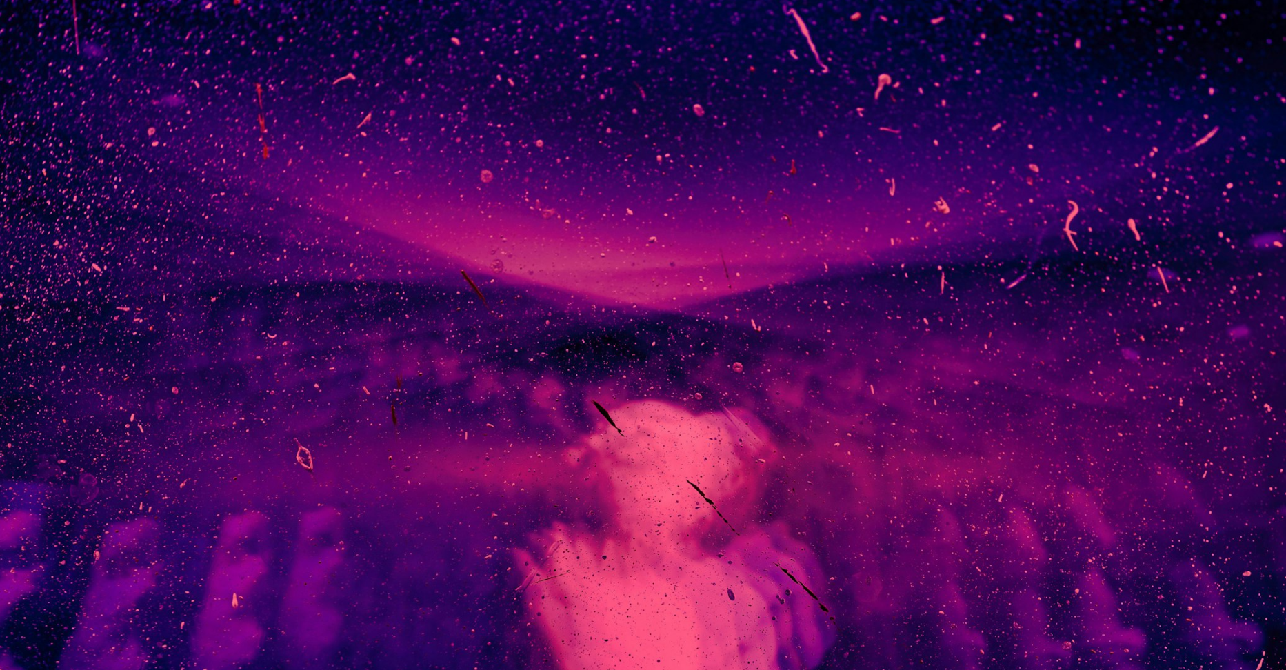
click at [1239, 35] on img "Zoom out on this image" at bounding box center [642, 428] width 1287 height 858
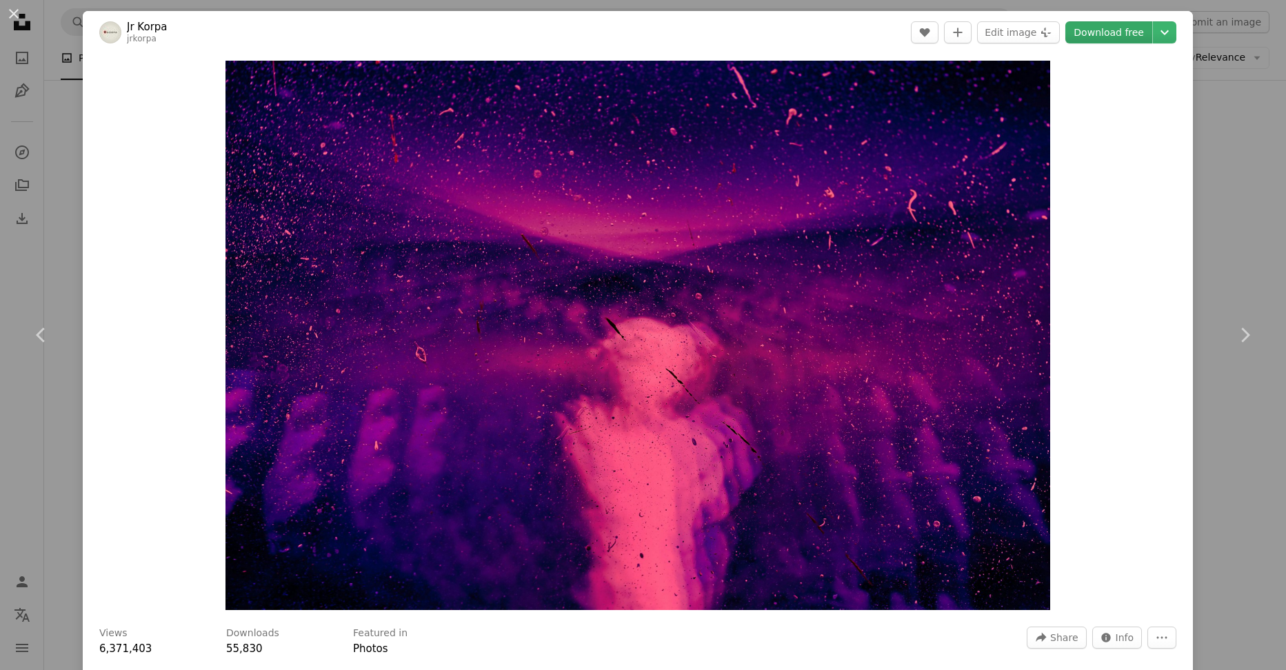
click at [1097, 33] on link "Download free" at bounding box center [1108, 32] width 87 height 22
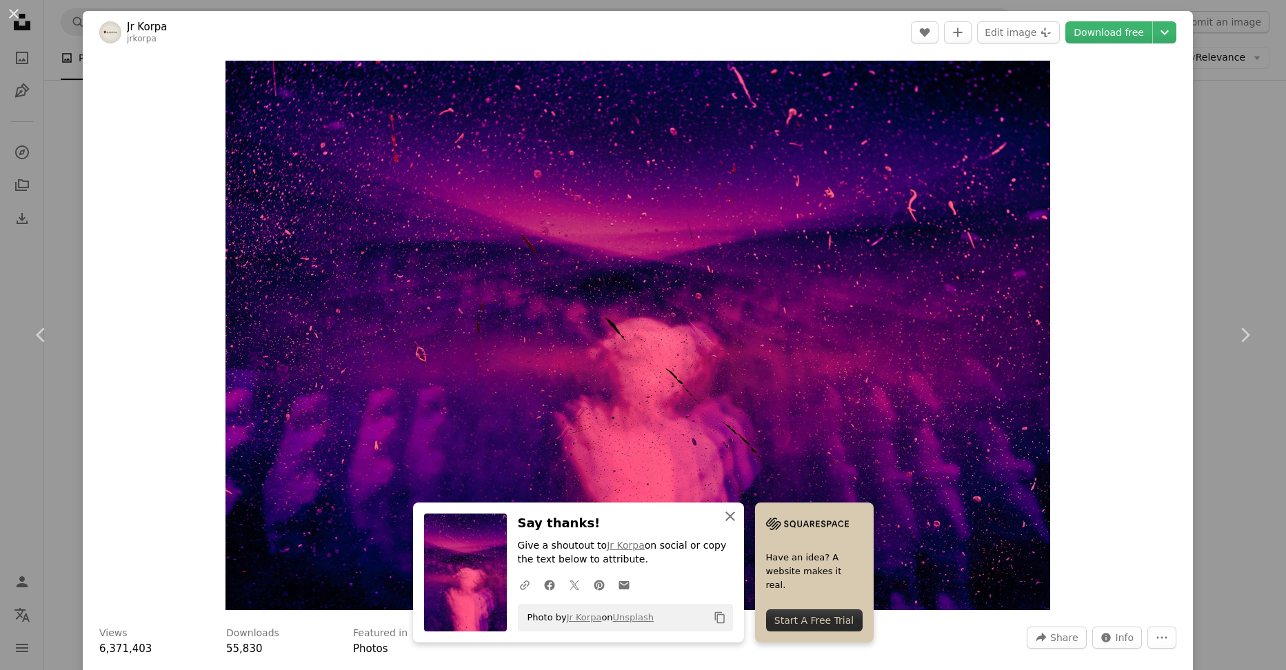
click at [726, 513] on icon "An X shape" at bounding box center [730, 516] width 17 height 17
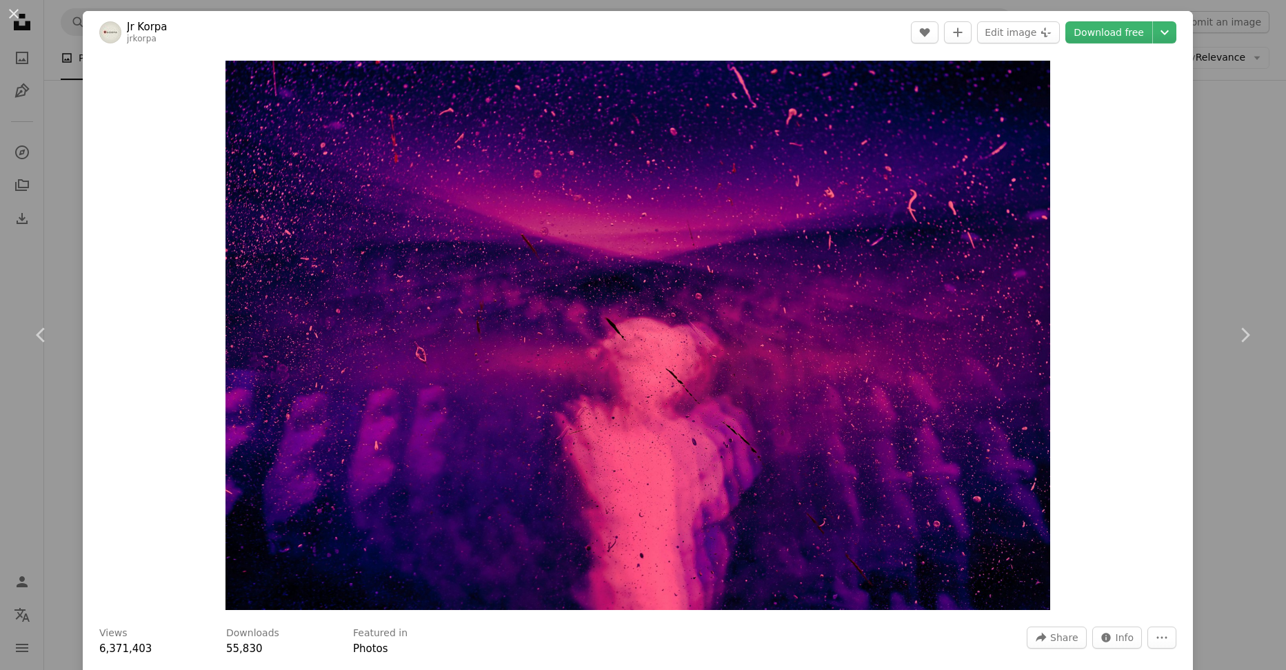
click at [159, 23] on link "Jr Korpa" at bounding box center [147, 27] width 41 height 14
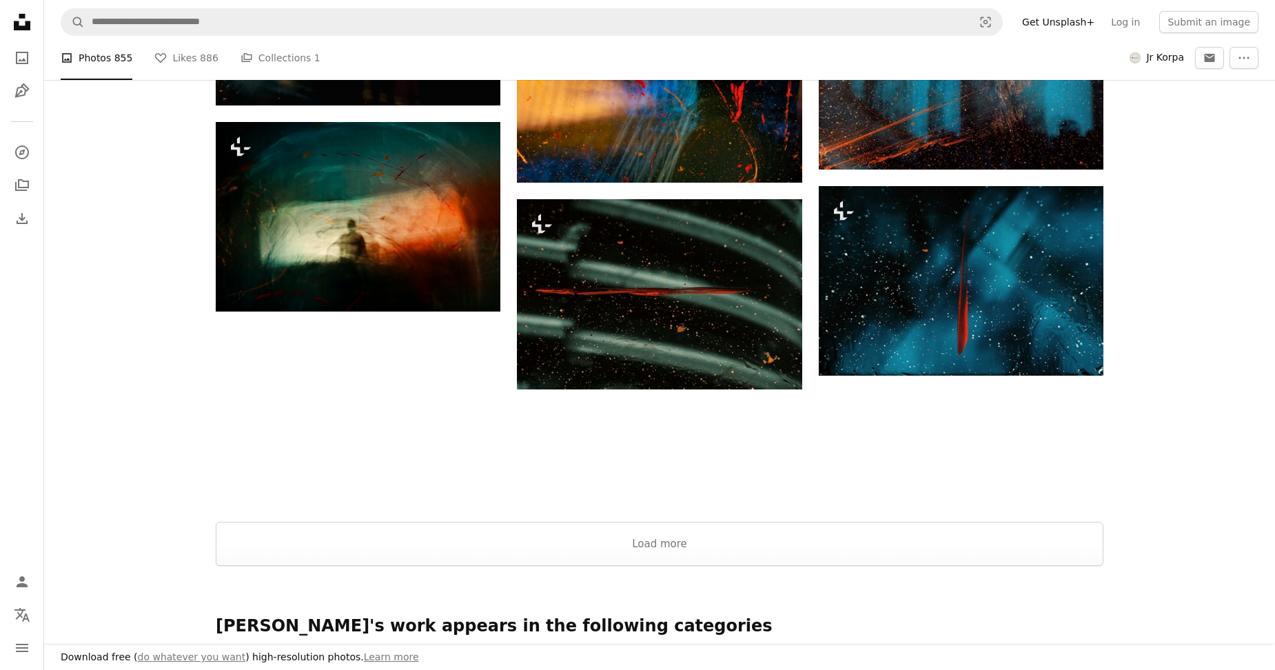
scroll to position [1723, 0]
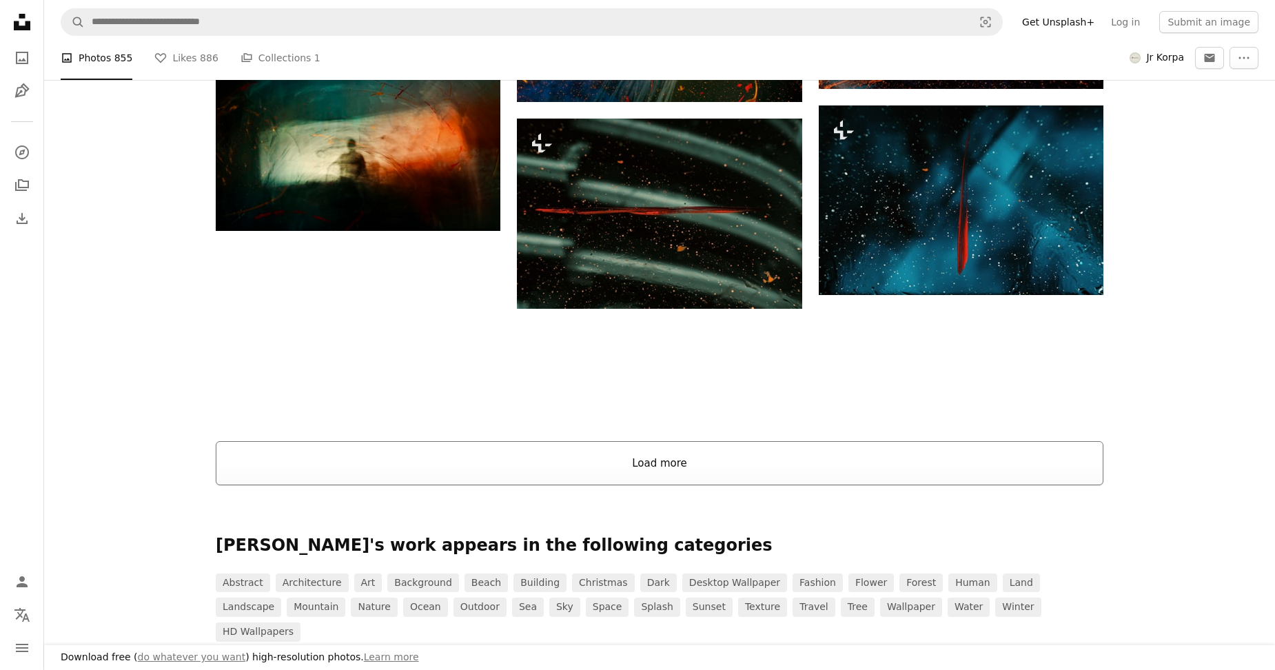
click at [668, 458] on button "Load more" at bounding box center [660, 463] width 888 height 44
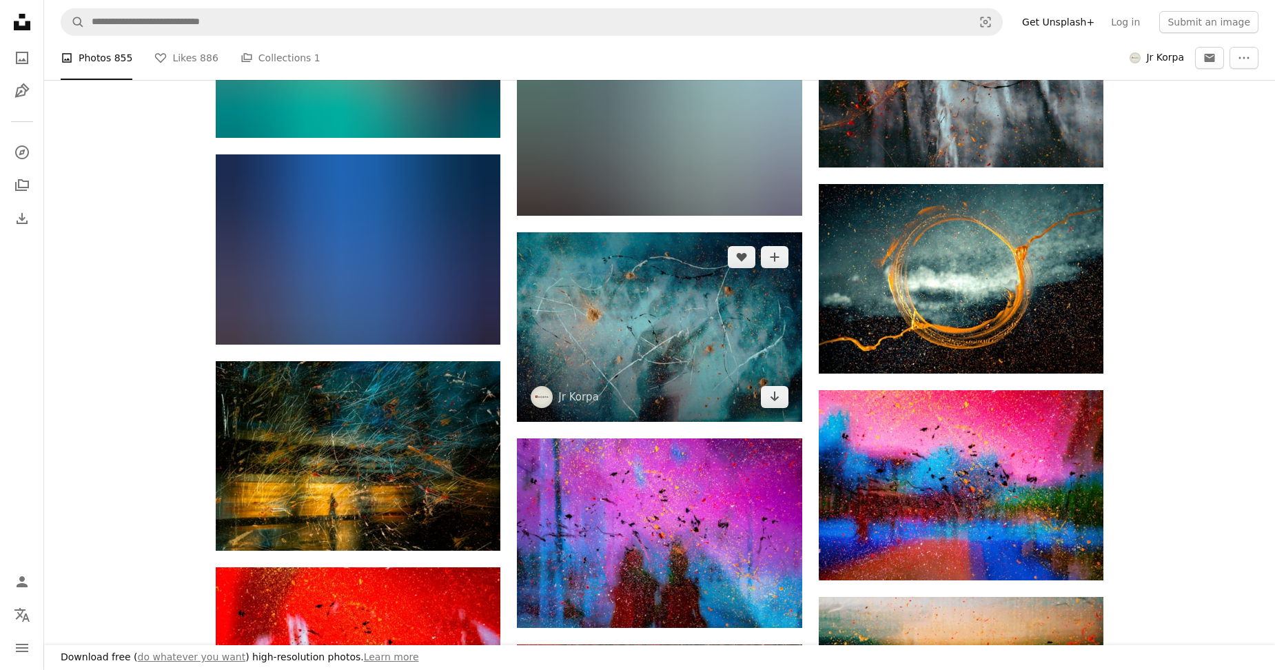
scroll to position [17785, 0]
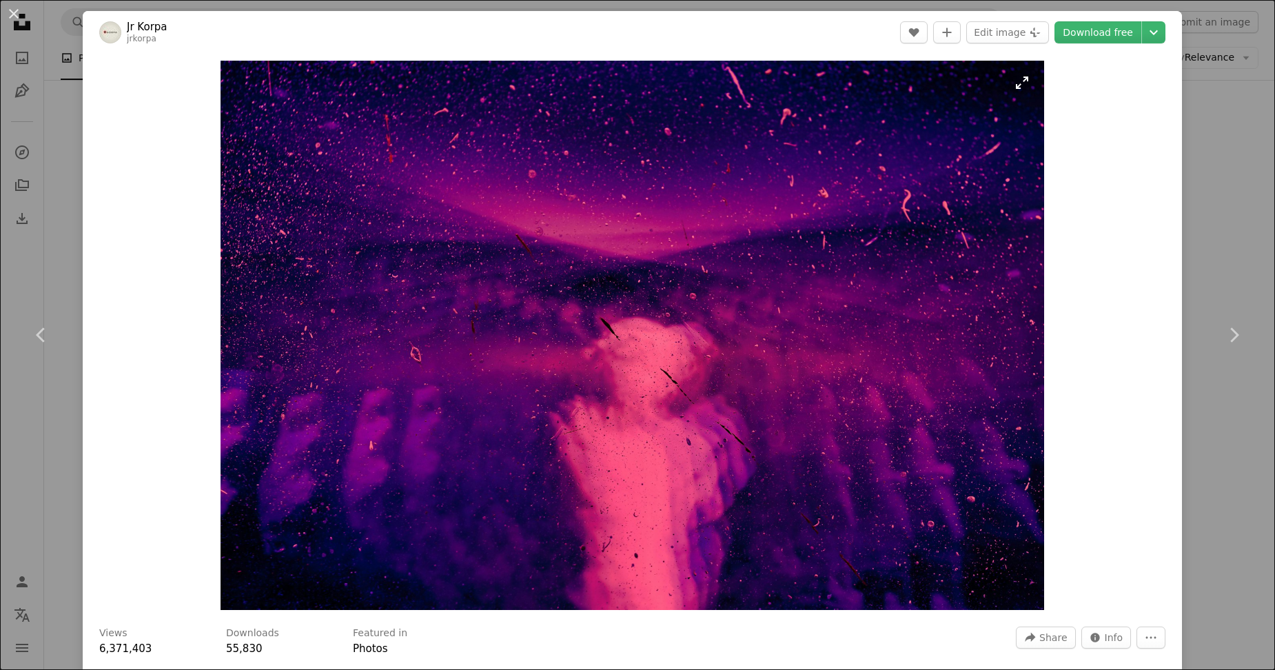
scroll to position [1241, 0]
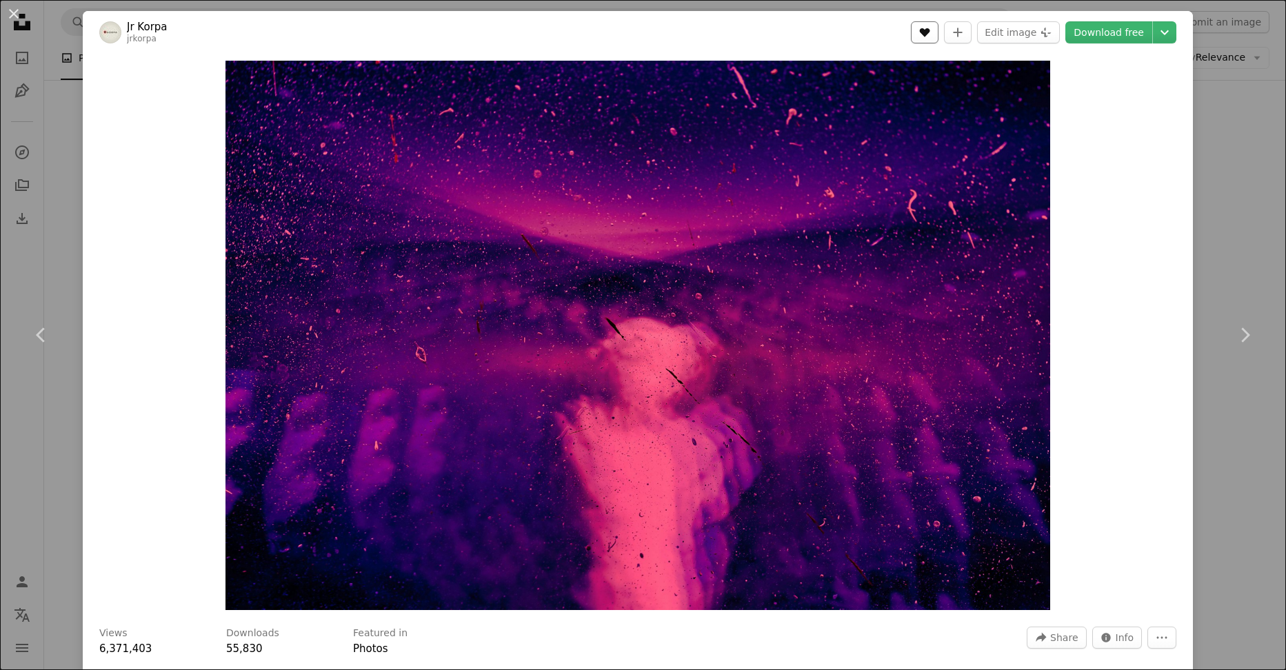
click at [931, 31] on button "A heart" at bounding box center [925, 32] width 28 height 22
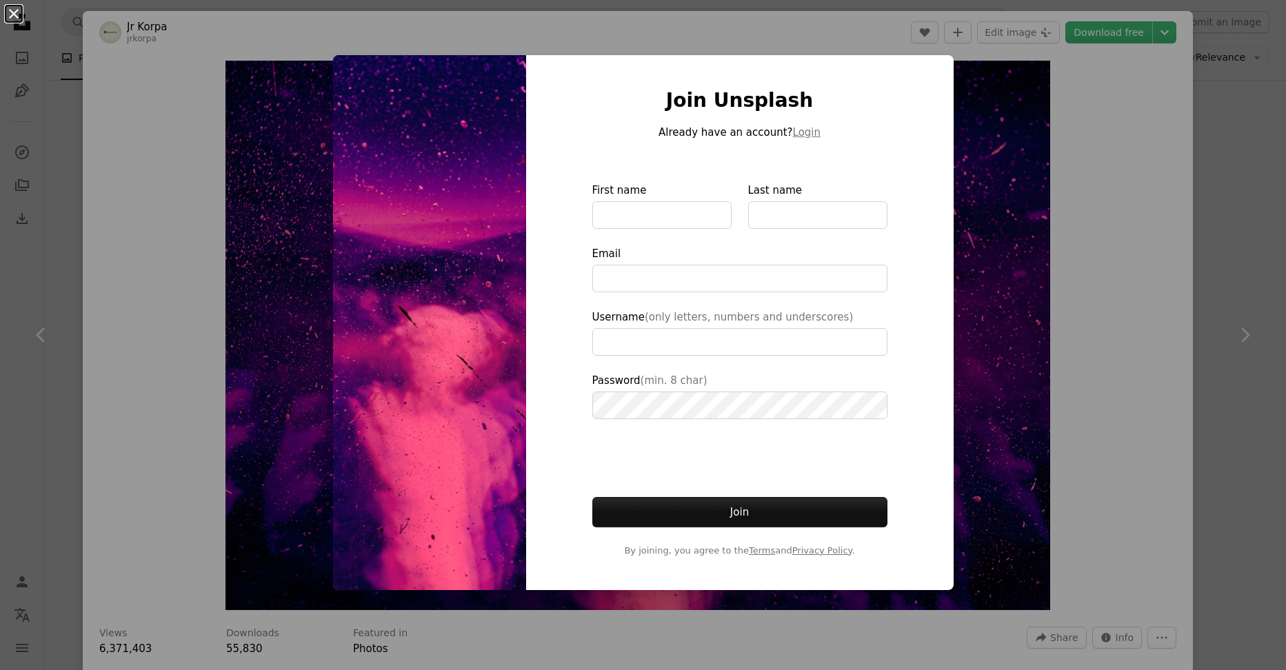
click at [10, 9] on button "An X shape" at bounding box center [14, 14] width 17 height 17
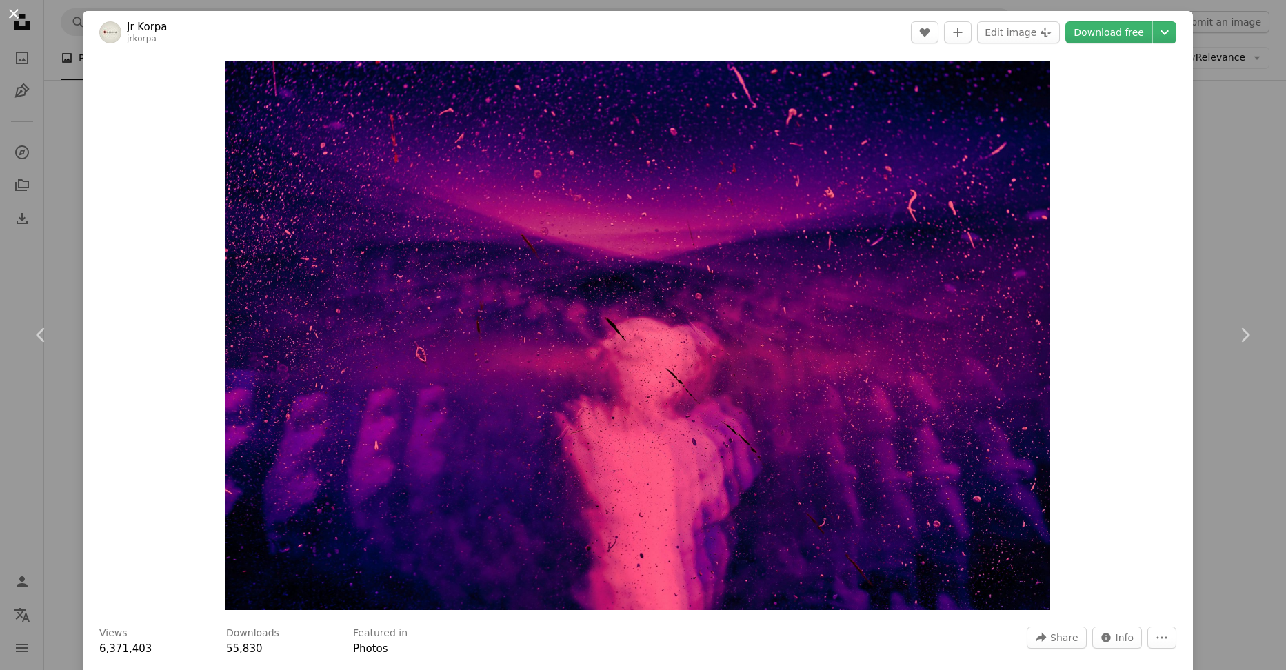
click at [12, 13] on button "An X shape" at bounding box center [14, 14] width 17 height 17
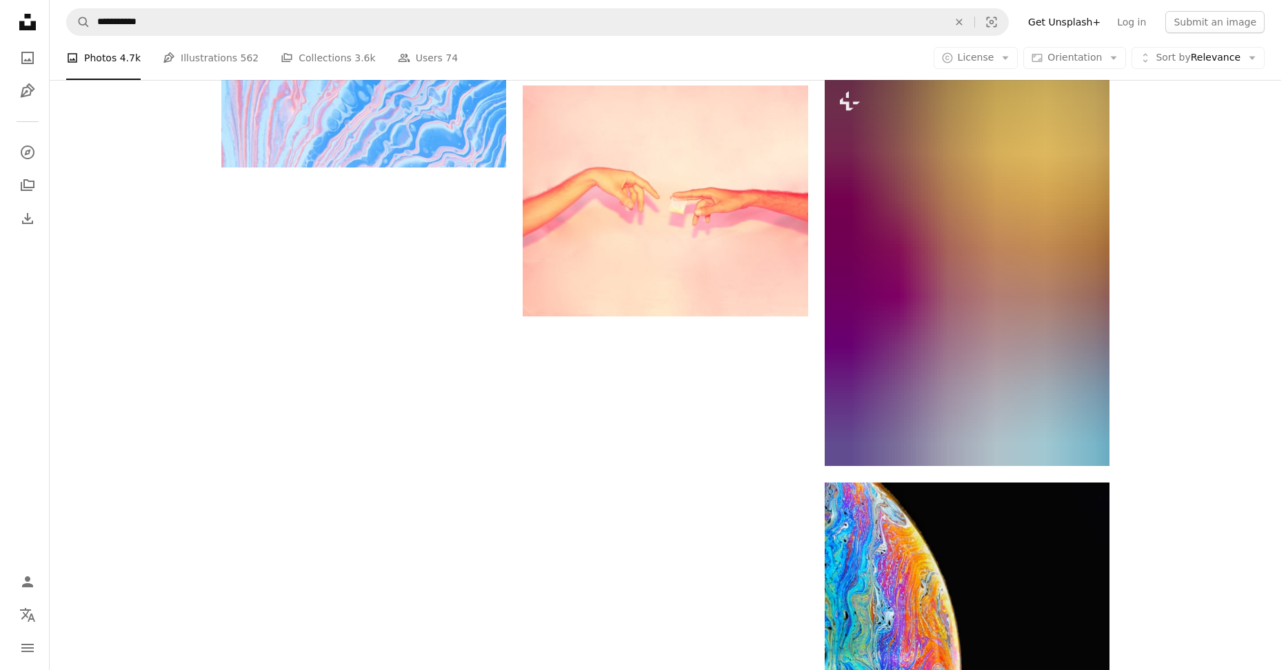
scroll to position [2137, 0]
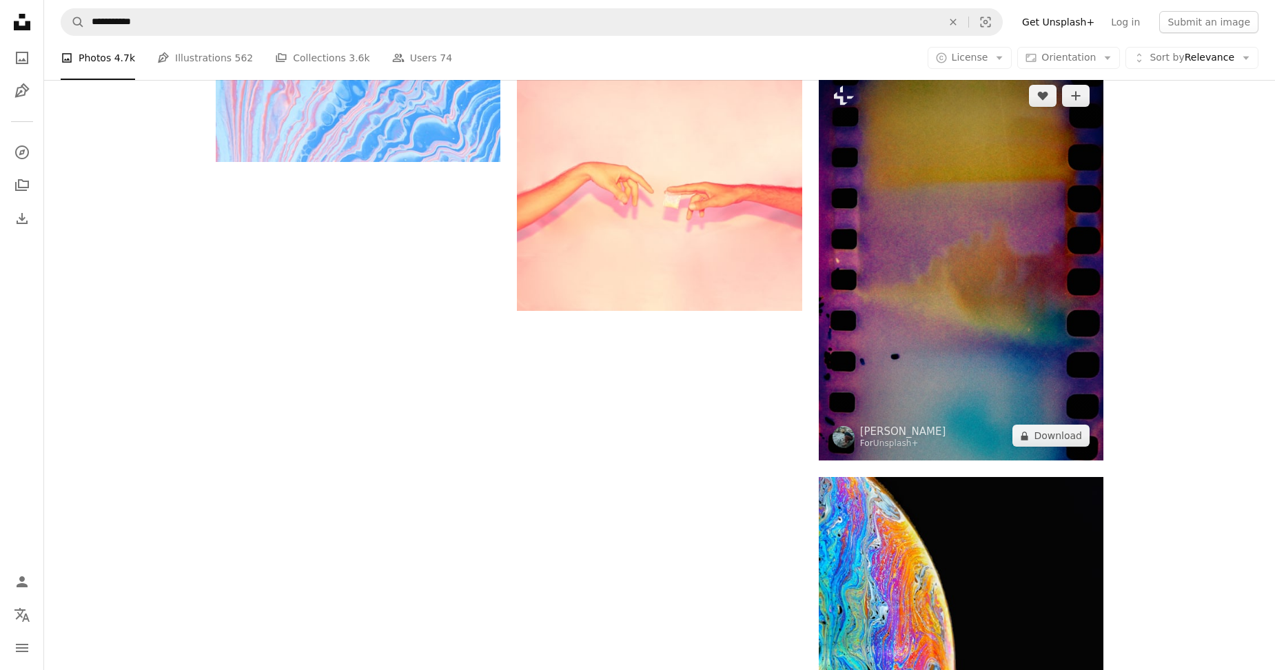
click at [911, 265] on img at bounding box center [961, 265] width 285 height 389
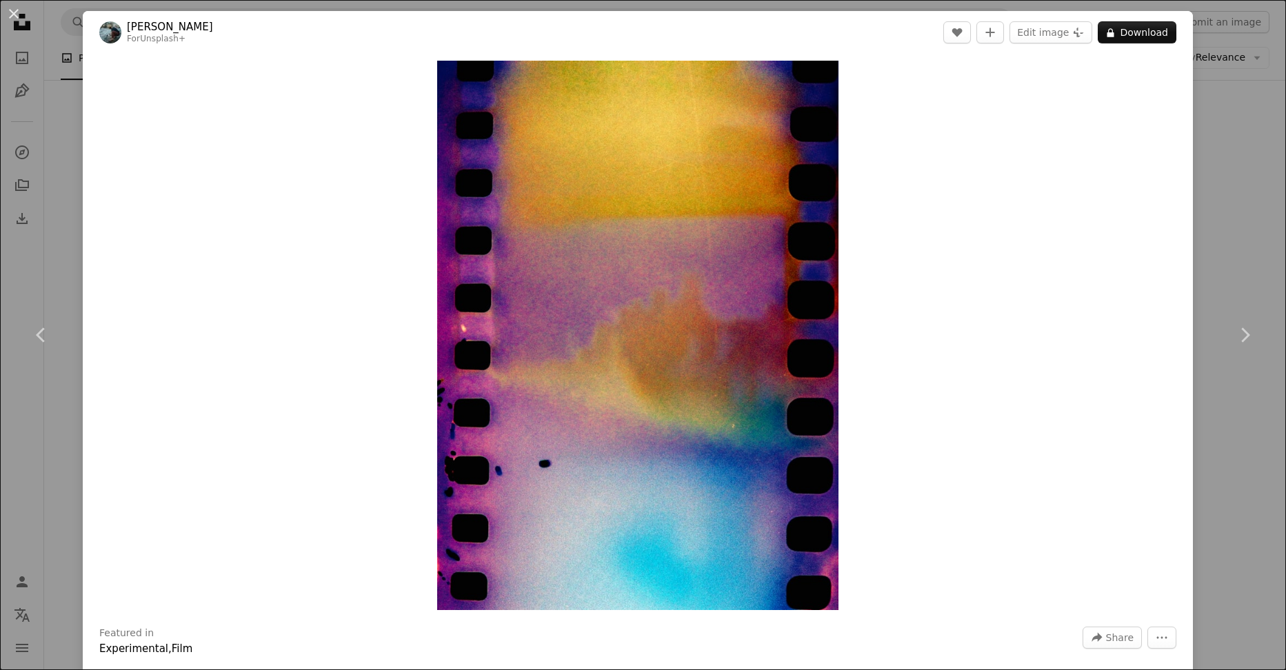
click at [160, 26] on link "[PERSON_NAME]" at bounding box center [170, 27] width 86 height 14
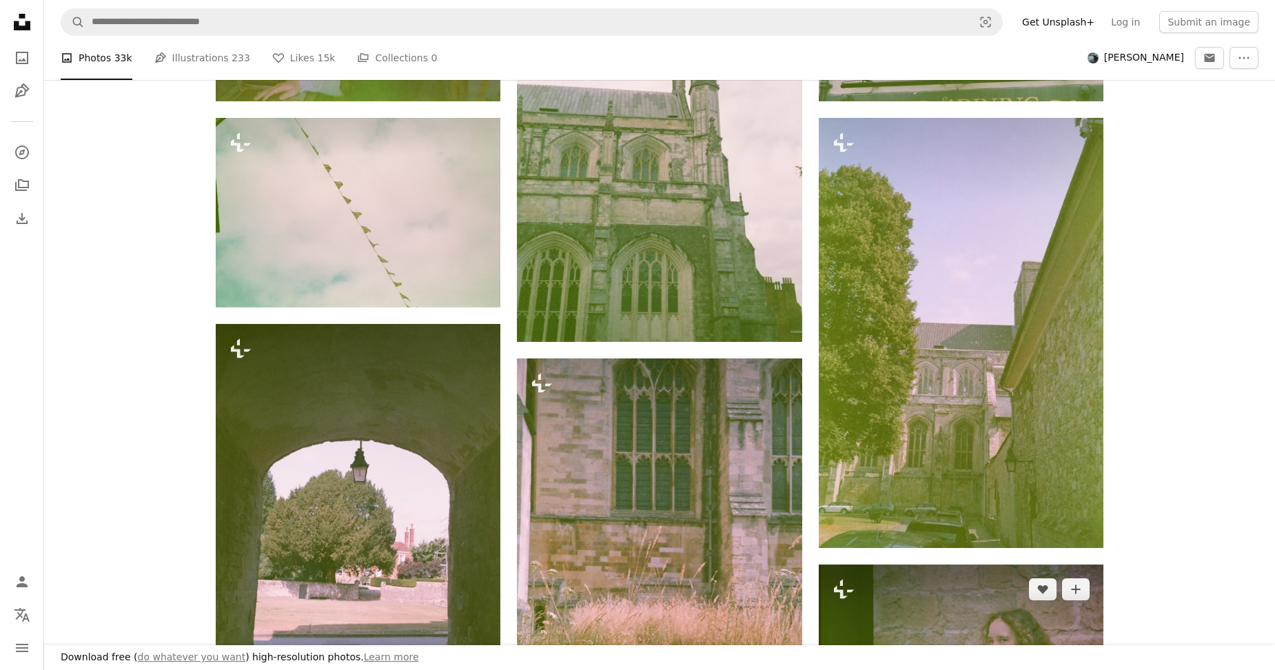
scroll to position [758, 0]
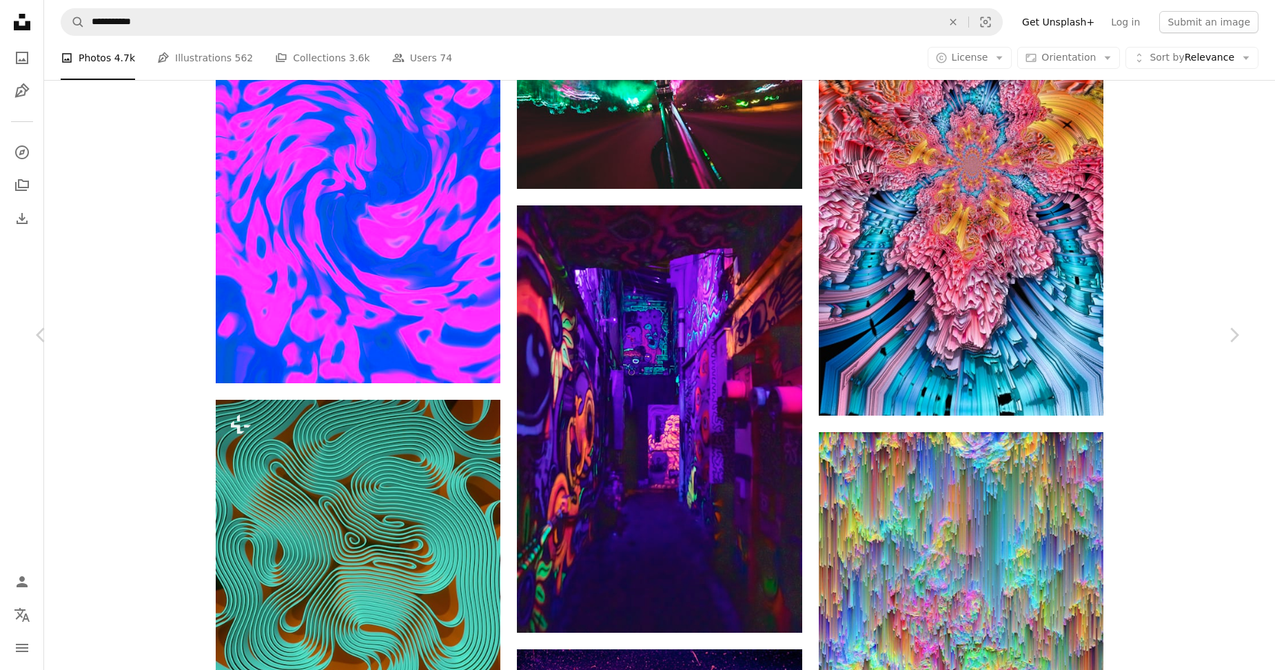
scroll to position [2137, 0]
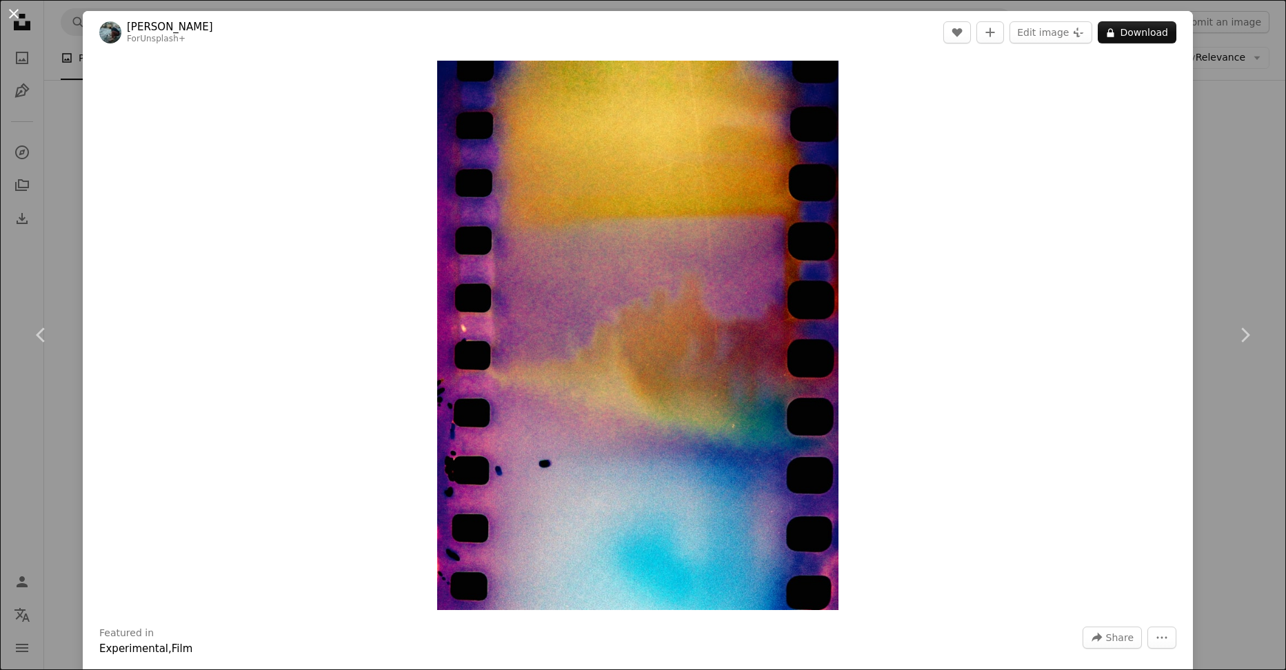
click at [12, 15] on button "An X shape" at bounding box center [14, 14] width 17 height 17
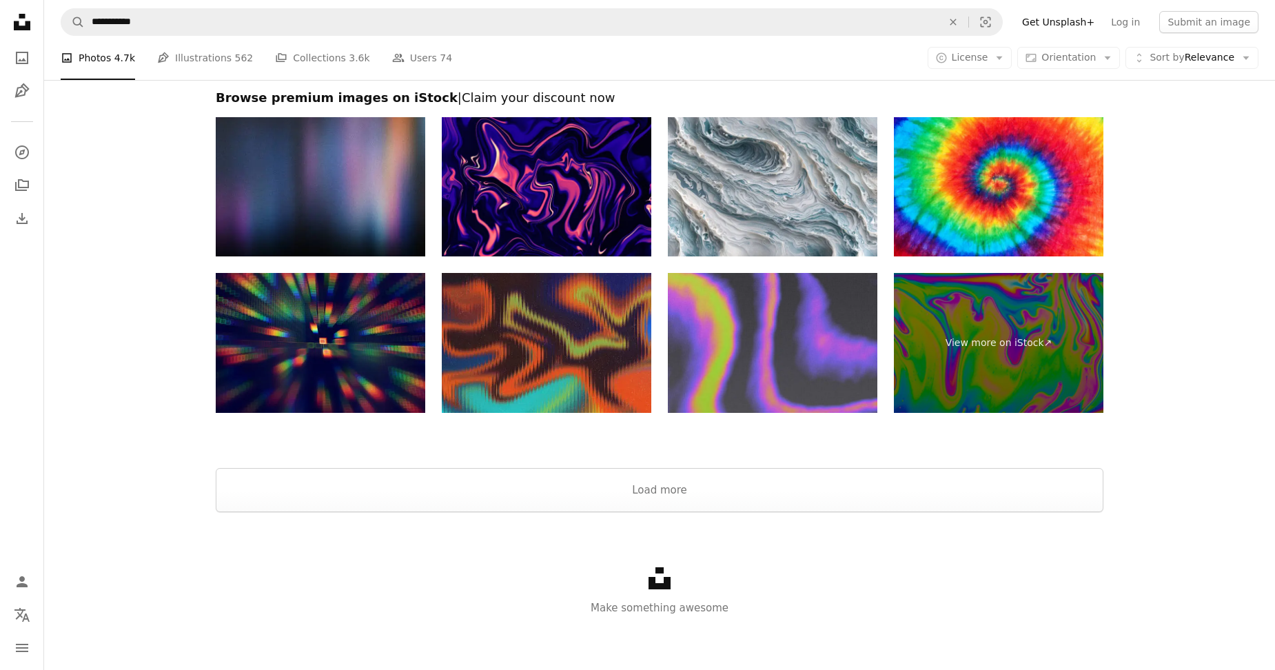
scroll to position [4894, 0]
click at [759, 491] on button "Load more" at bounding box center [660, 489] width 888 height 44
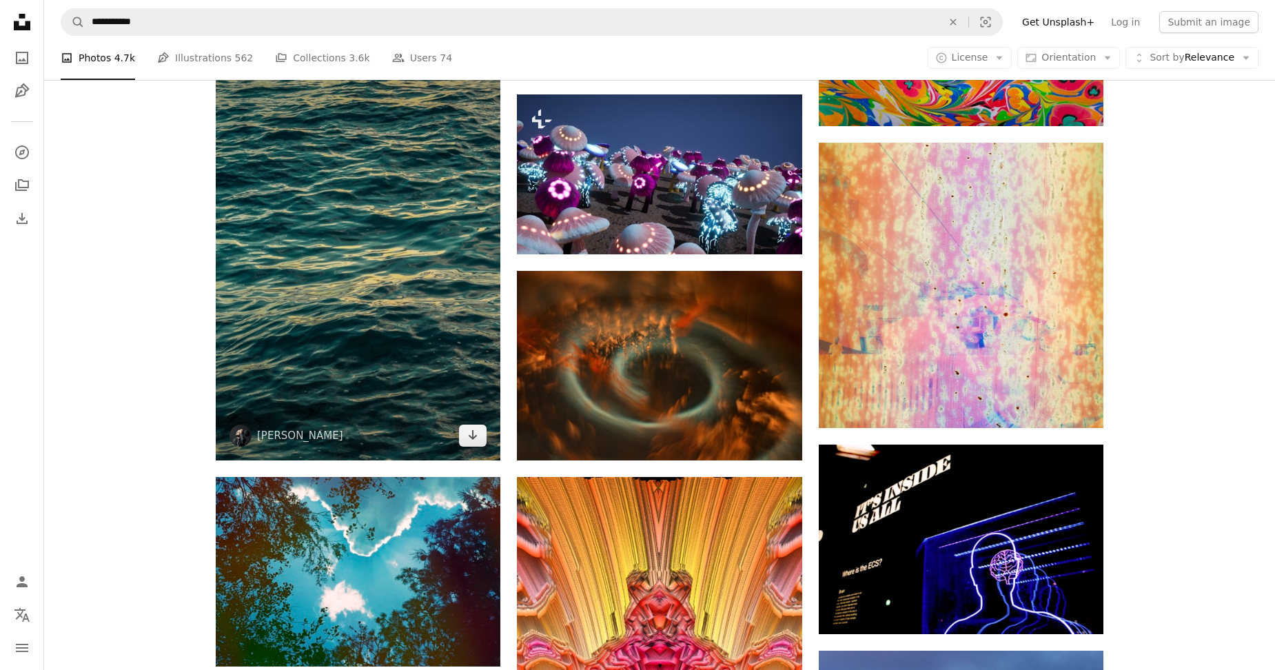
click at [383, 298] on img at bounding box center [358, 246] width 285 height 427
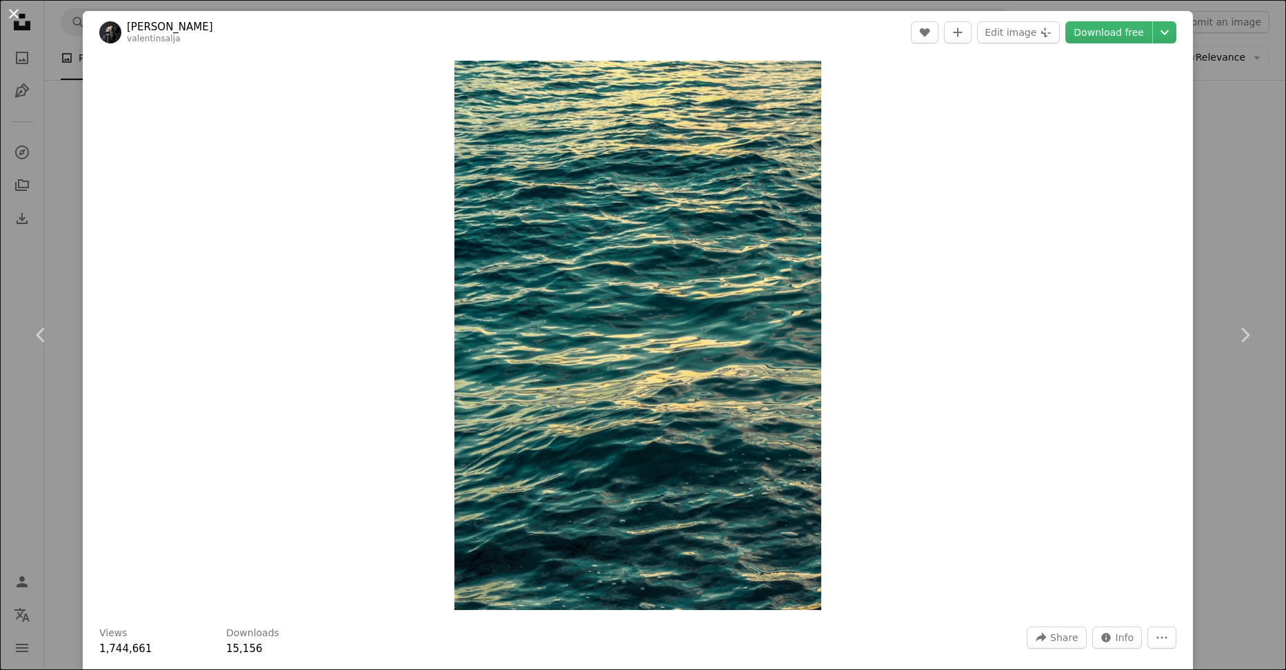
click at [15, 15] on button "An X shape" at bounding box center [14, 14] width 17 height 17
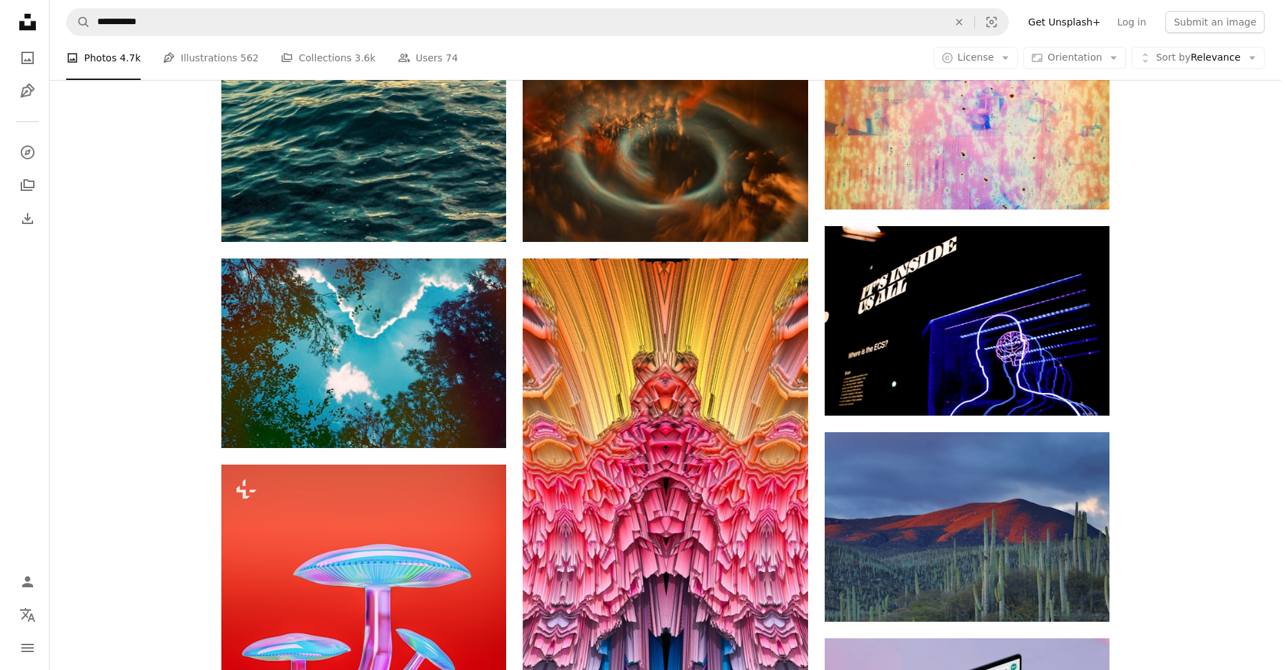
scroll to position [5169, 0]
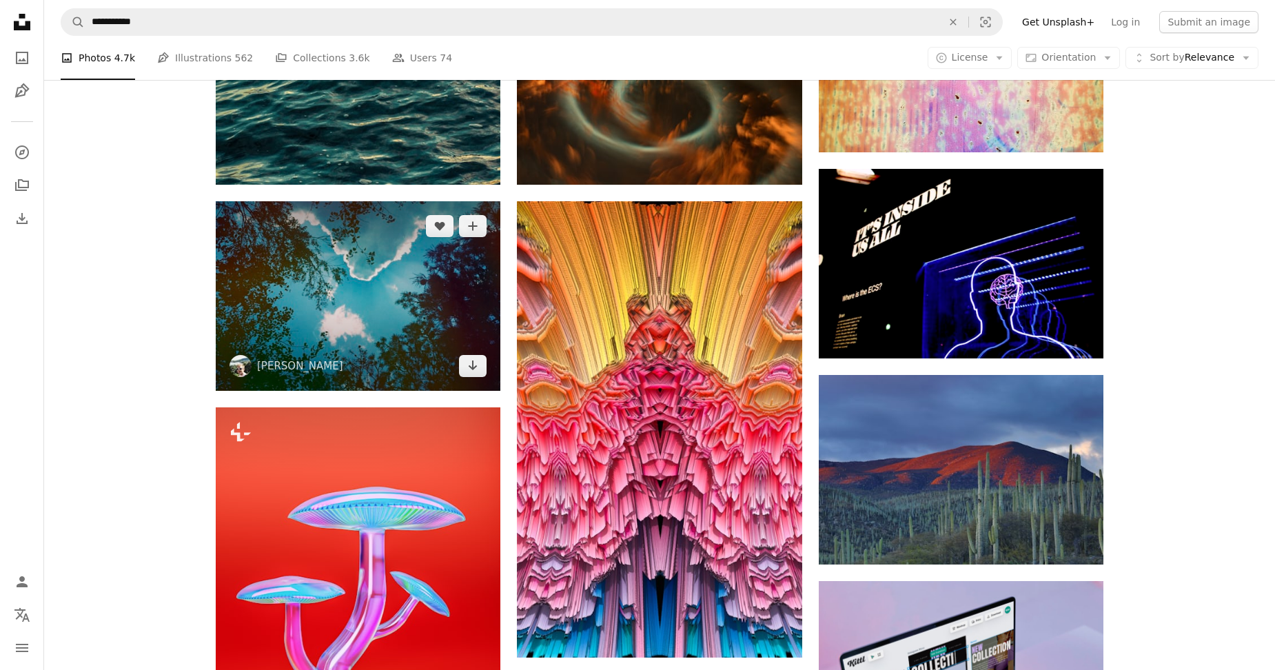
click at [350, 289] on img at bounding box center [358, 296] width 285 height 190
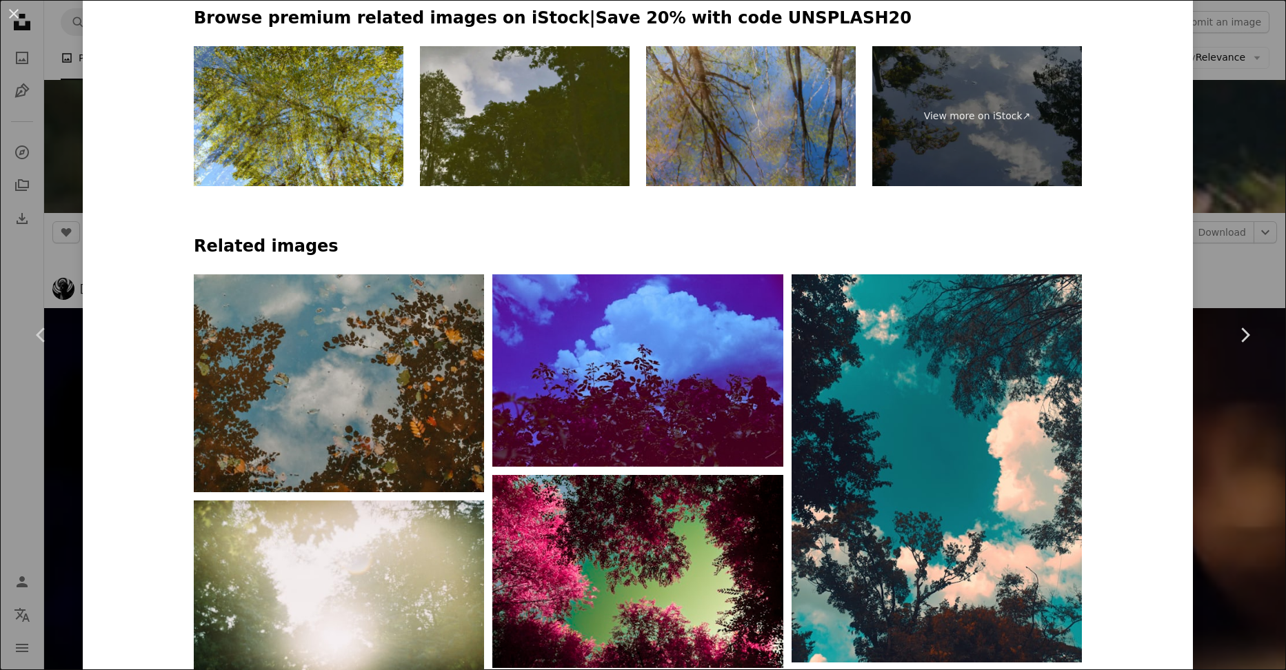
scroll to position [965, 0]
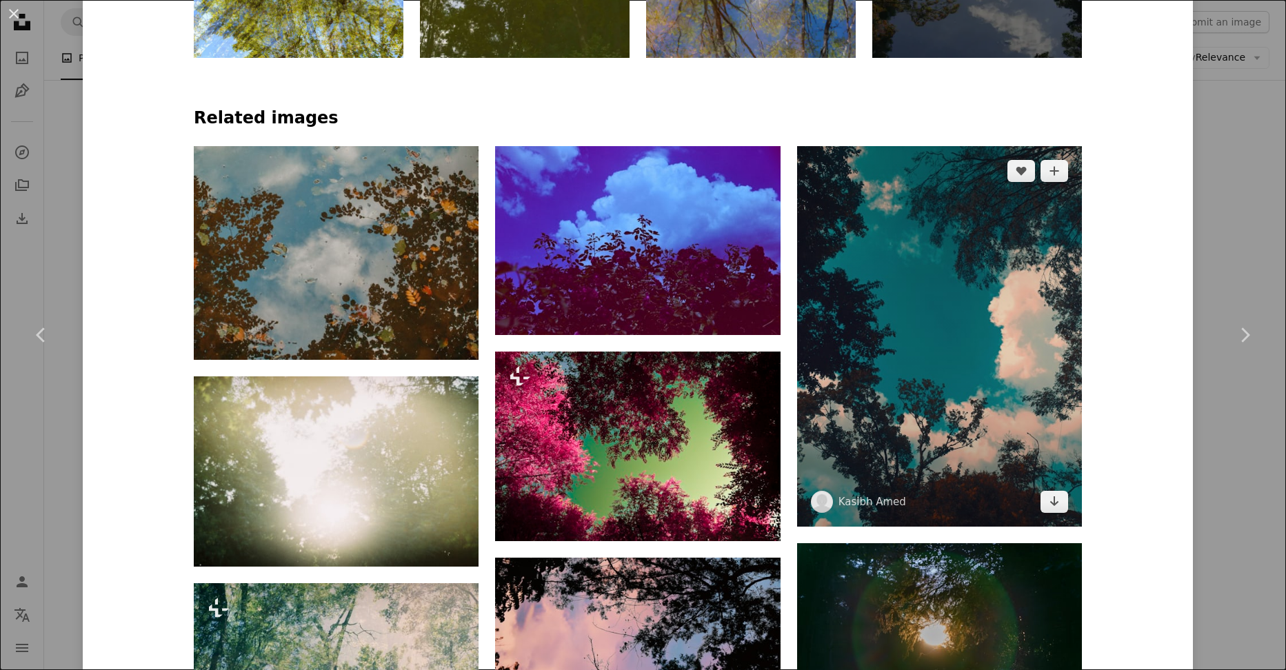
click at [936, 359] on img at bounding box center [939, 336] width 285 height 381
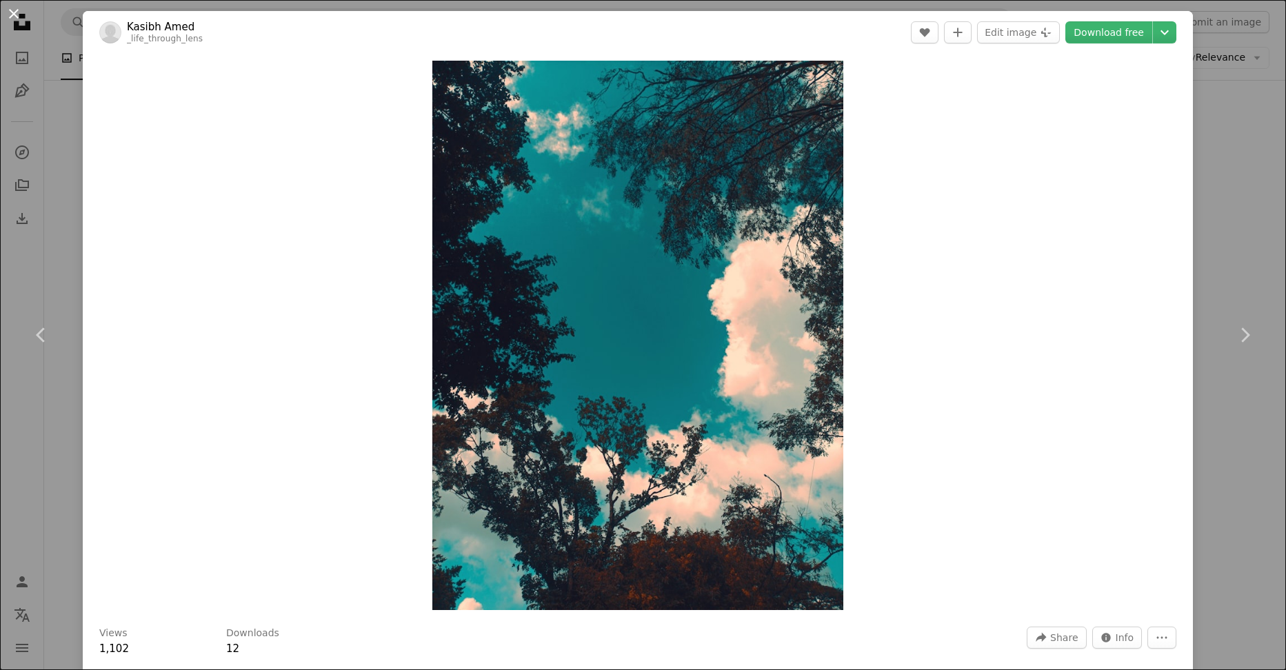
click at [17, 13] on button "An X shape" at bounding box center [14, 14] width 17 height 17
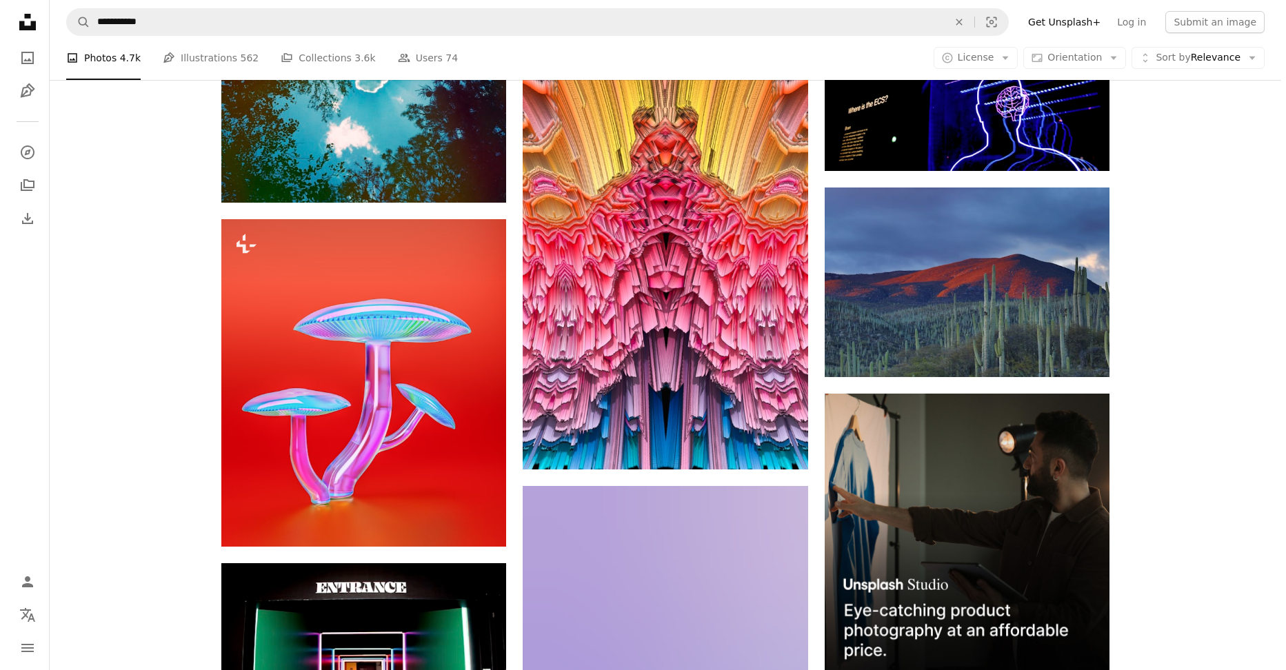
scroll to position [5238, 0]
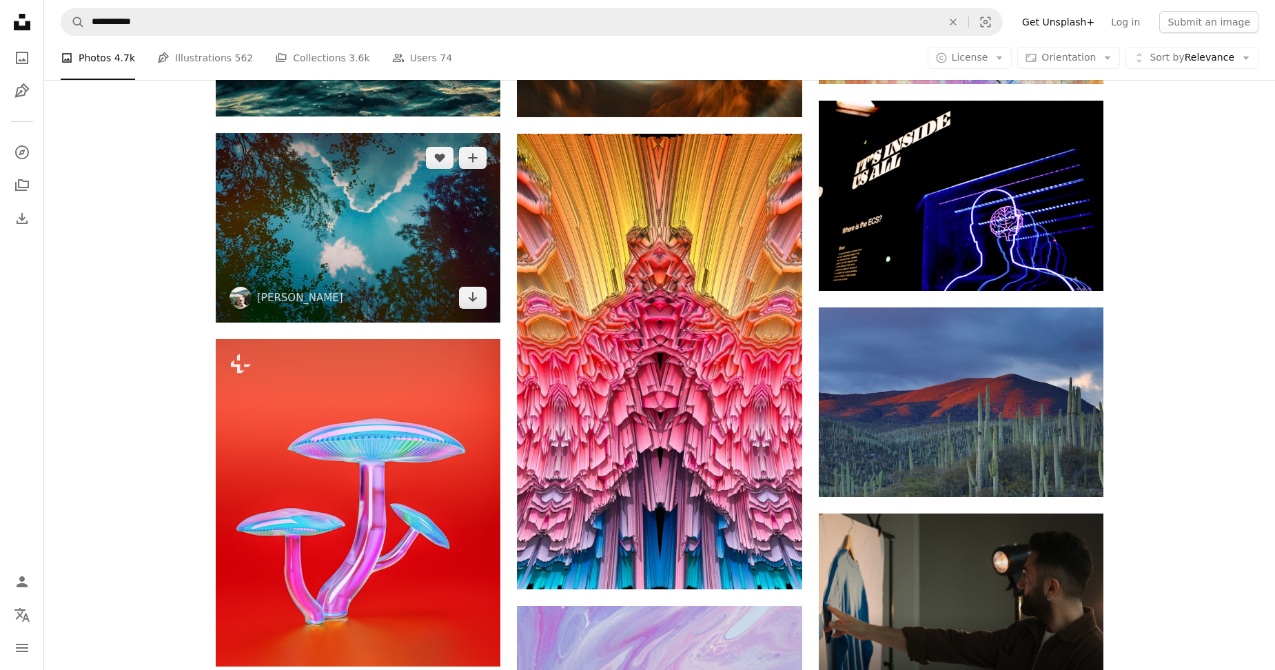
click at [340, 242] on img at bounding box center [358, 228] width 285 height 190
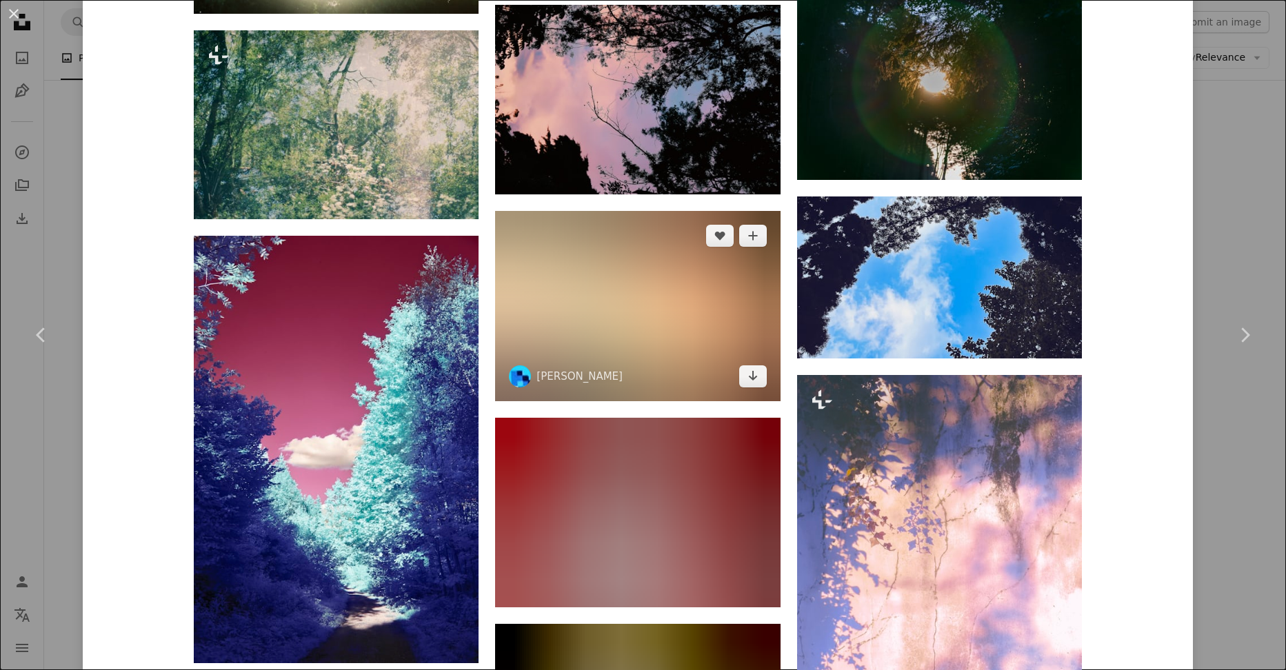
scroll to position [1517, 0]
